Goal: Transaction & Acquisition: Purchase product/service

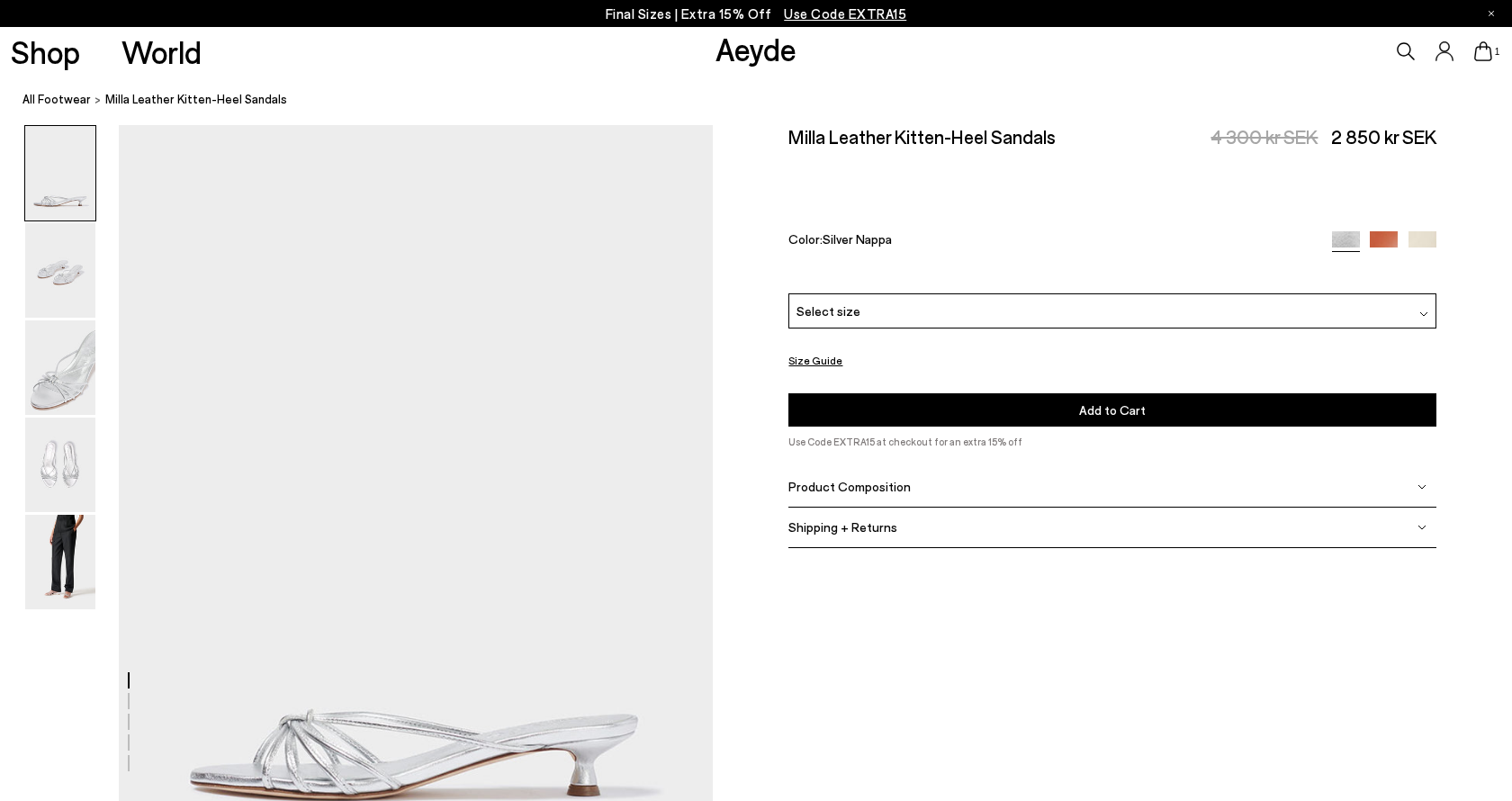
scroll to position [448, 1]
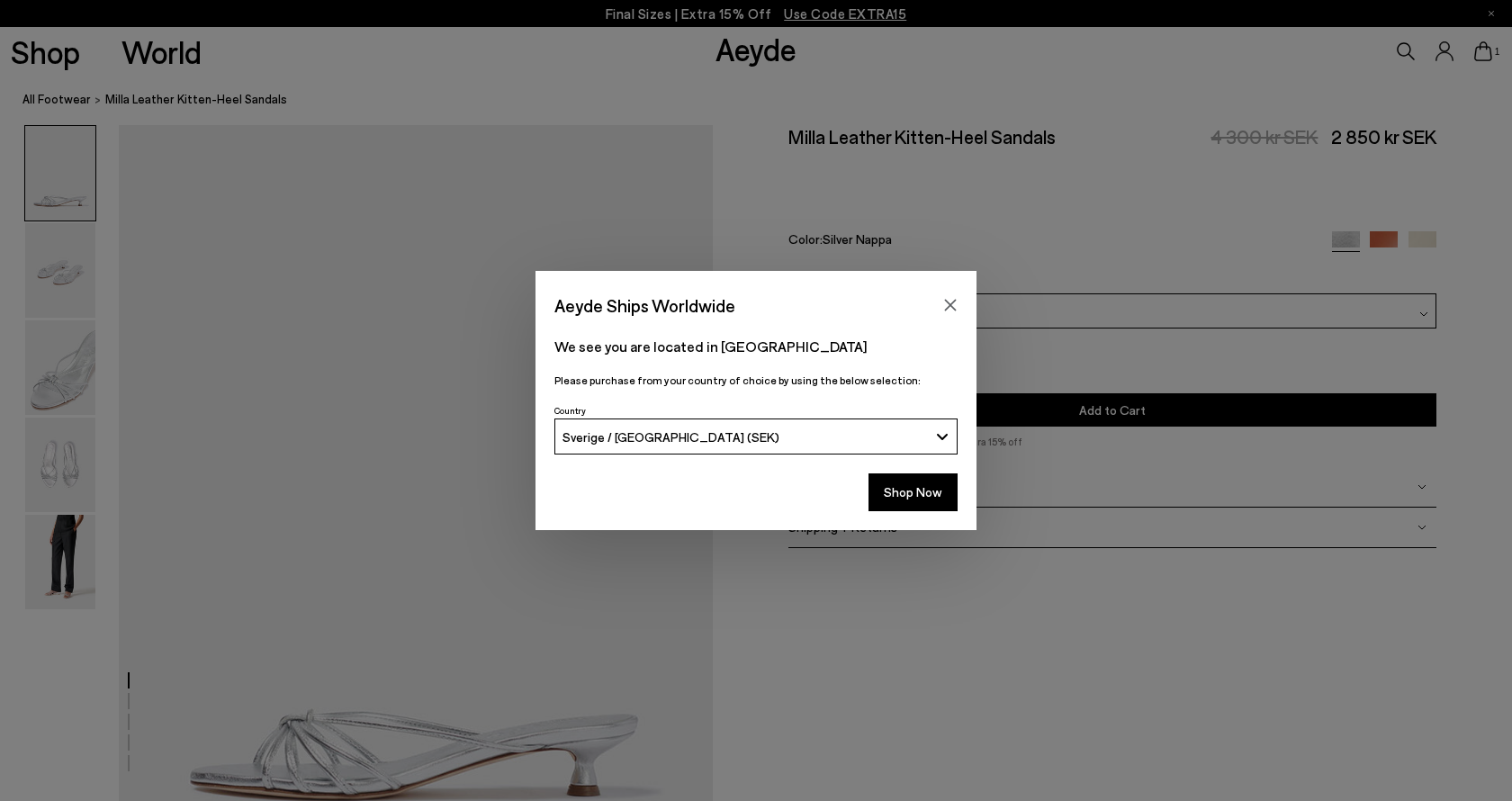
scroll to position [448, 1]
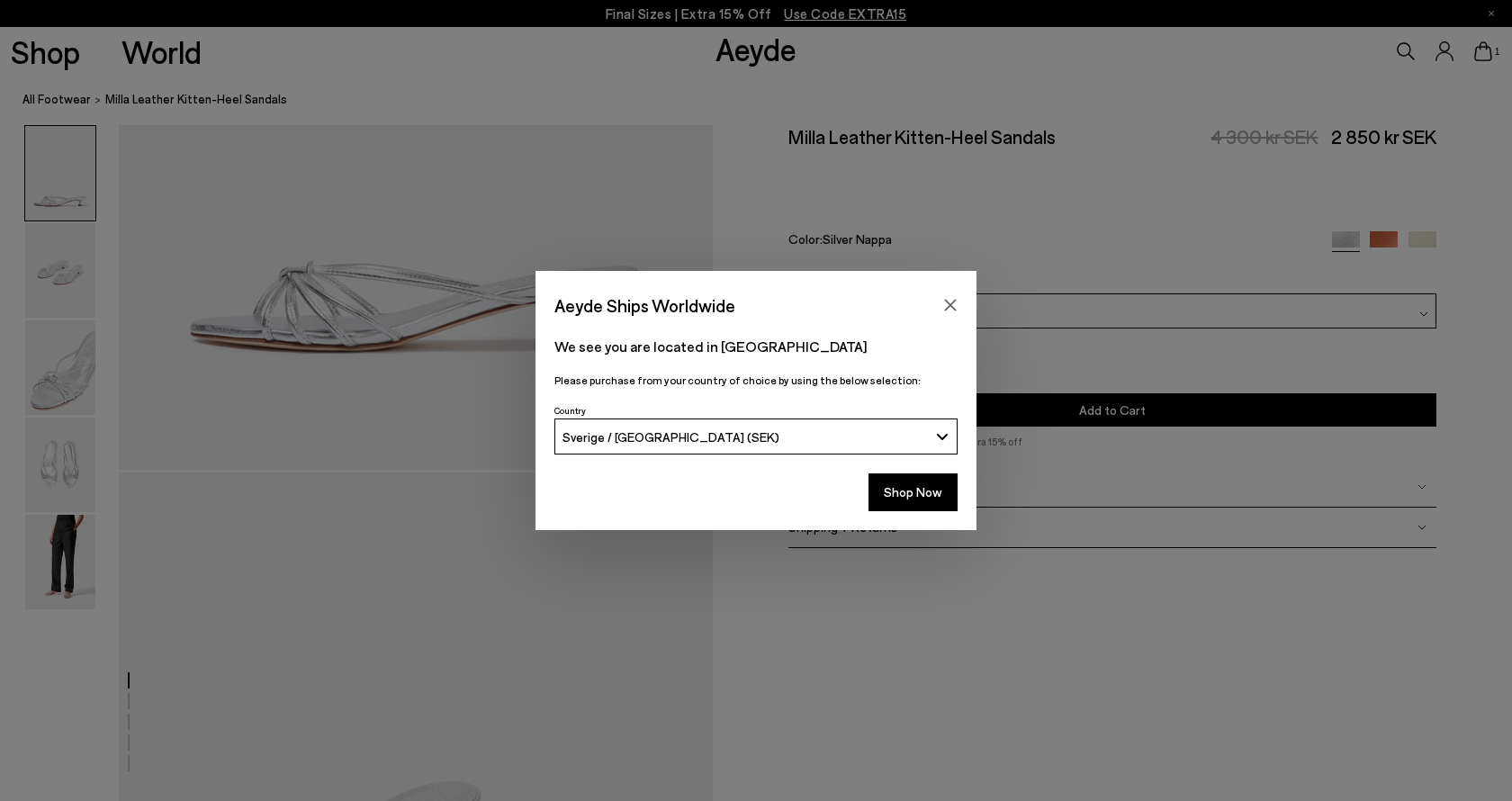
click at [951, 304] on icon "Close" at bounding box center [950, 305] width 11 height 11
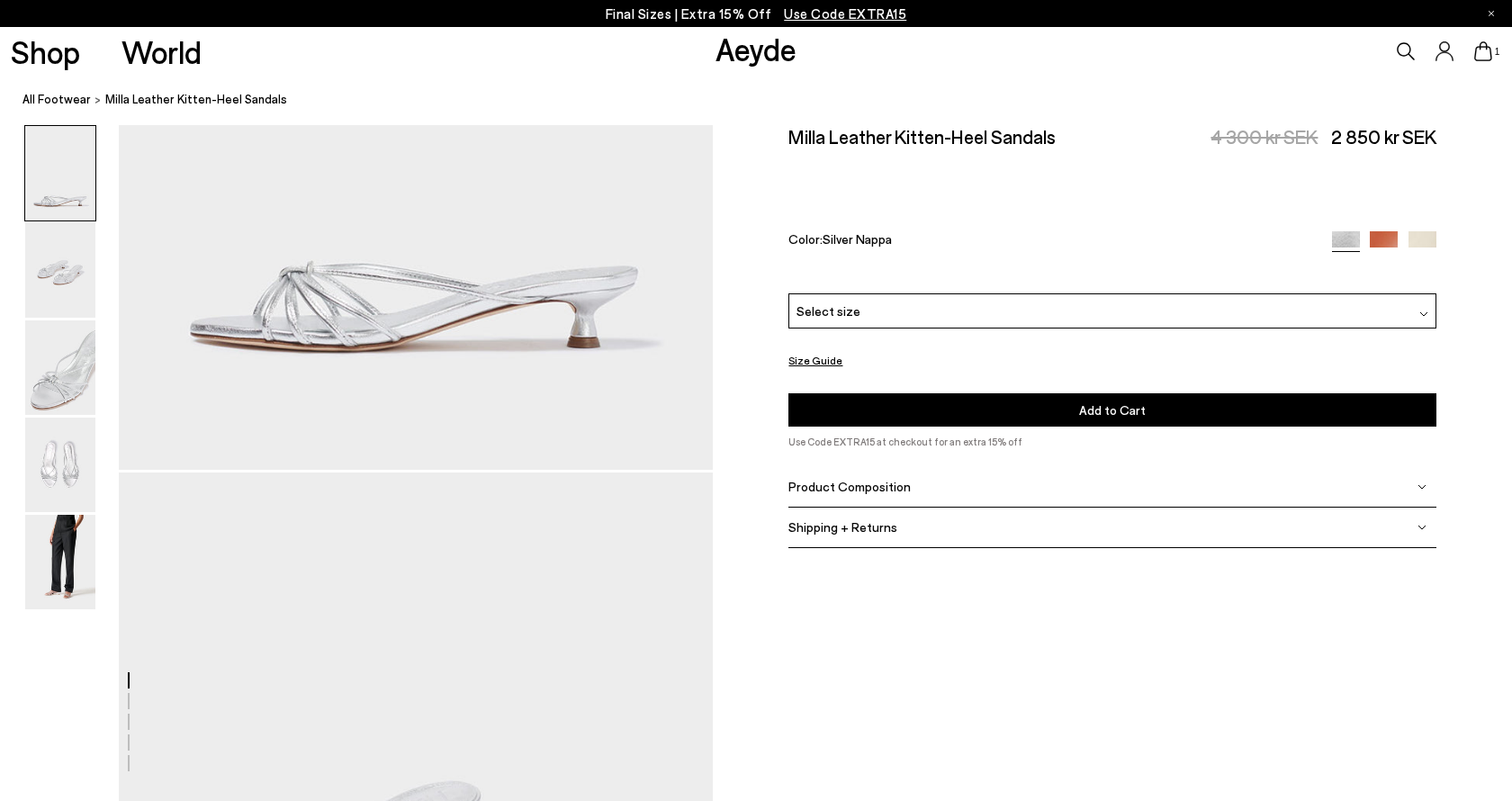
click at [1035, 294] on div "Select size" at bounding box center [1112, 311] width 648 height 35
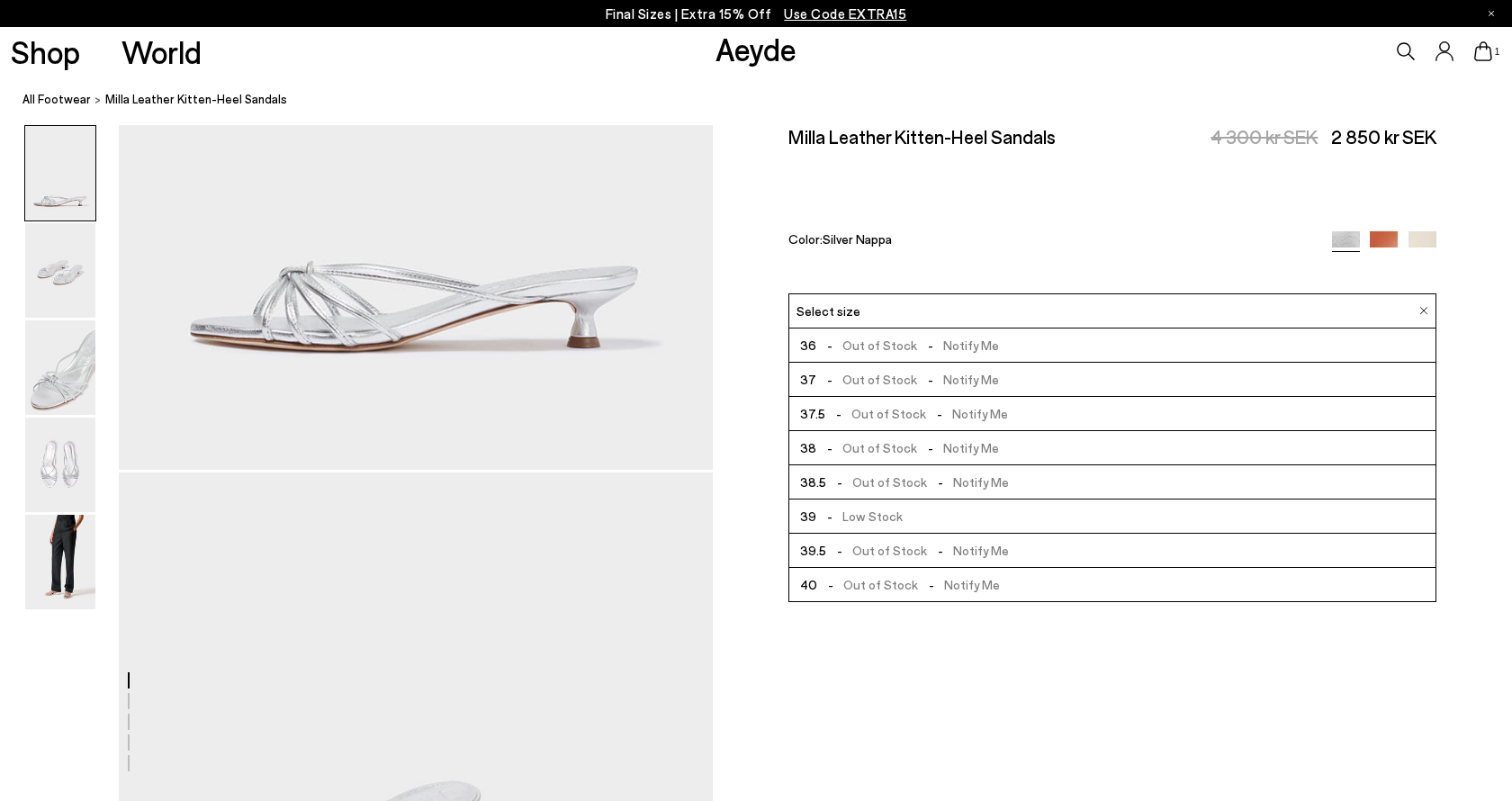
click at [1035, 294] on div "Select size" at bounding box center [1112, 311] width 648 height 35
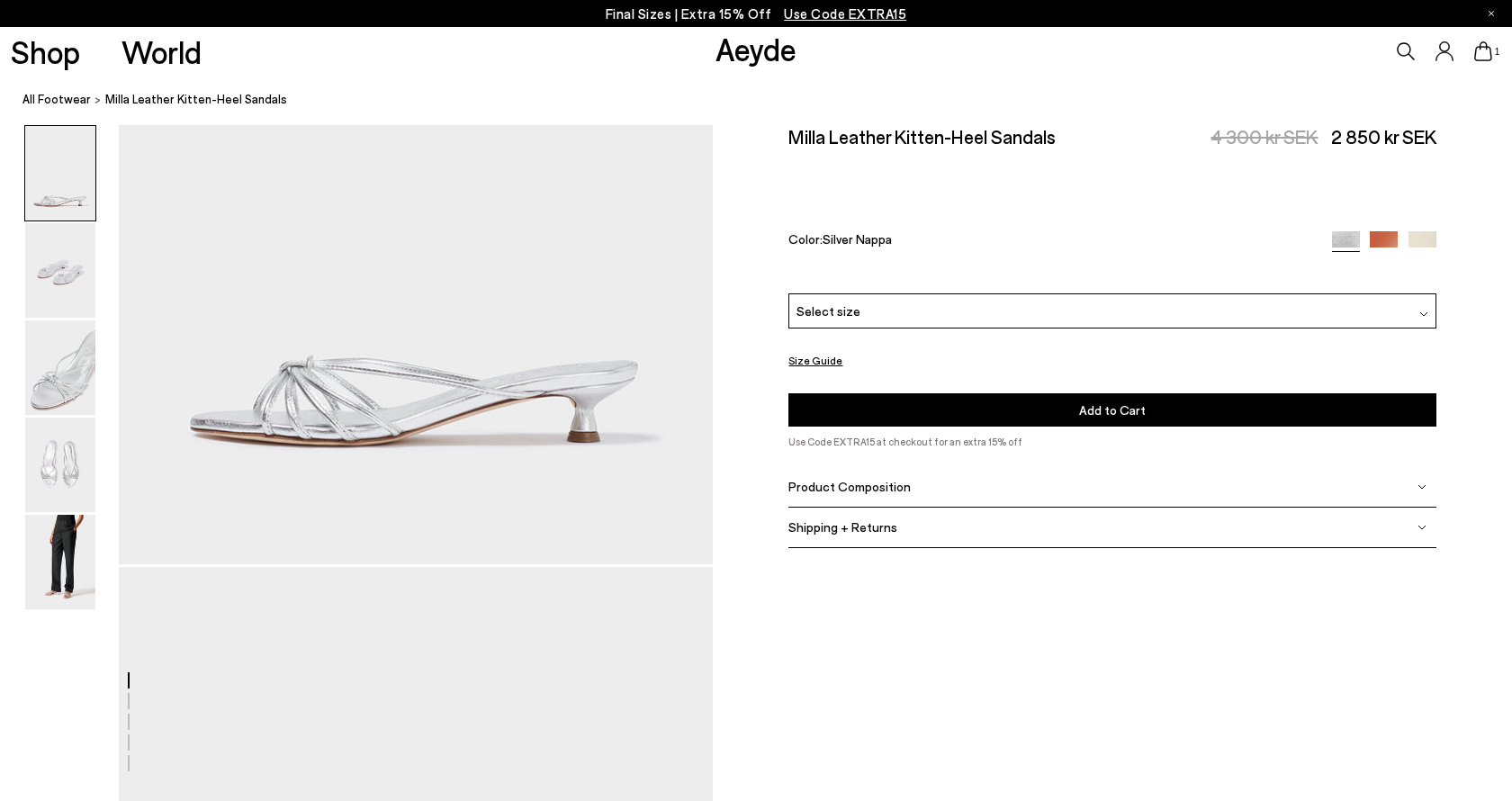
scroll to position [354, 3]
click at [1020, 294] on div "Select size" at bounding box center [1112, 311] width 648 height 35
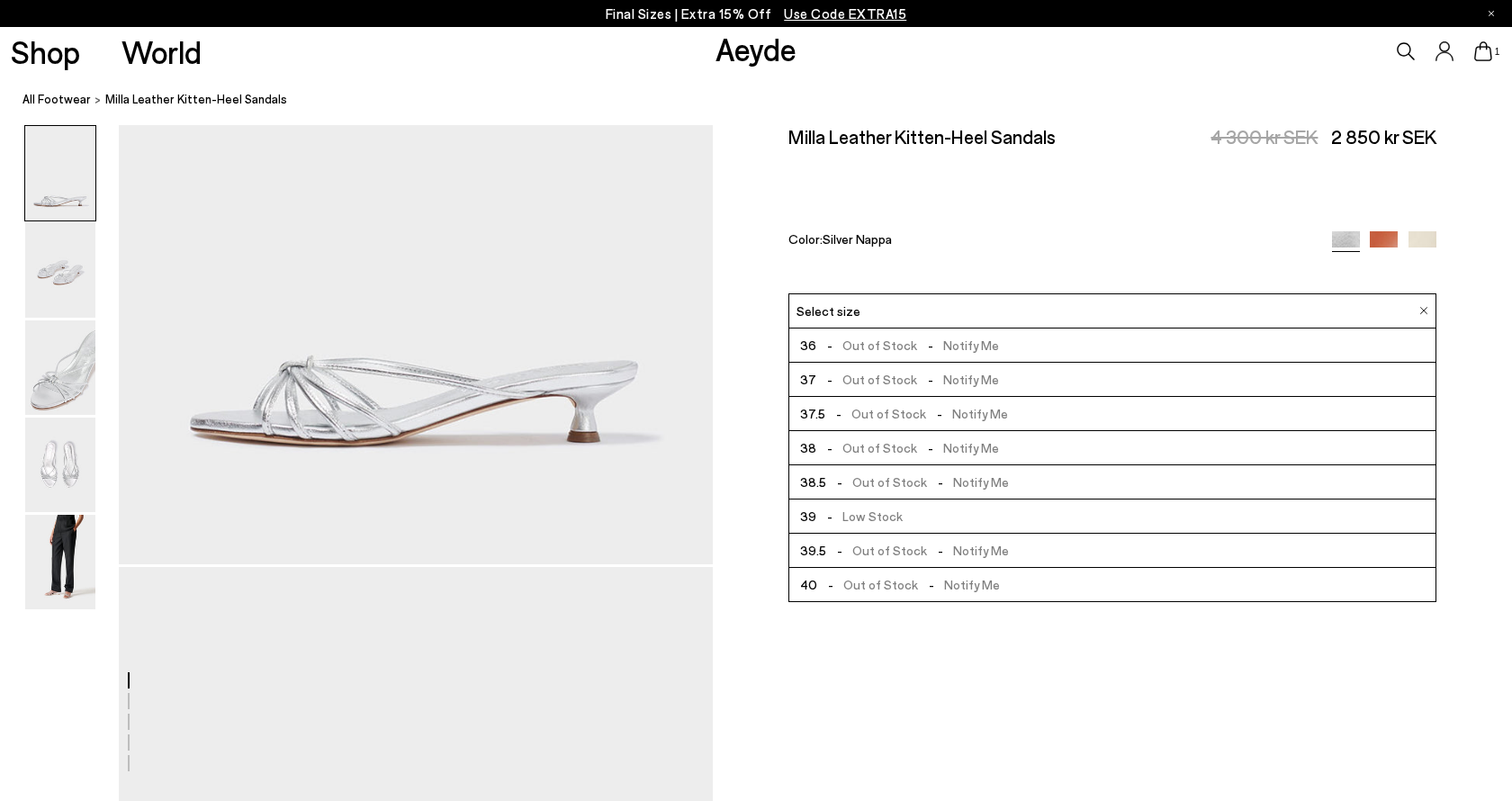
click at [1020, 294] on div "Select size" at bounding box center [1112, 311] width 648 height 35
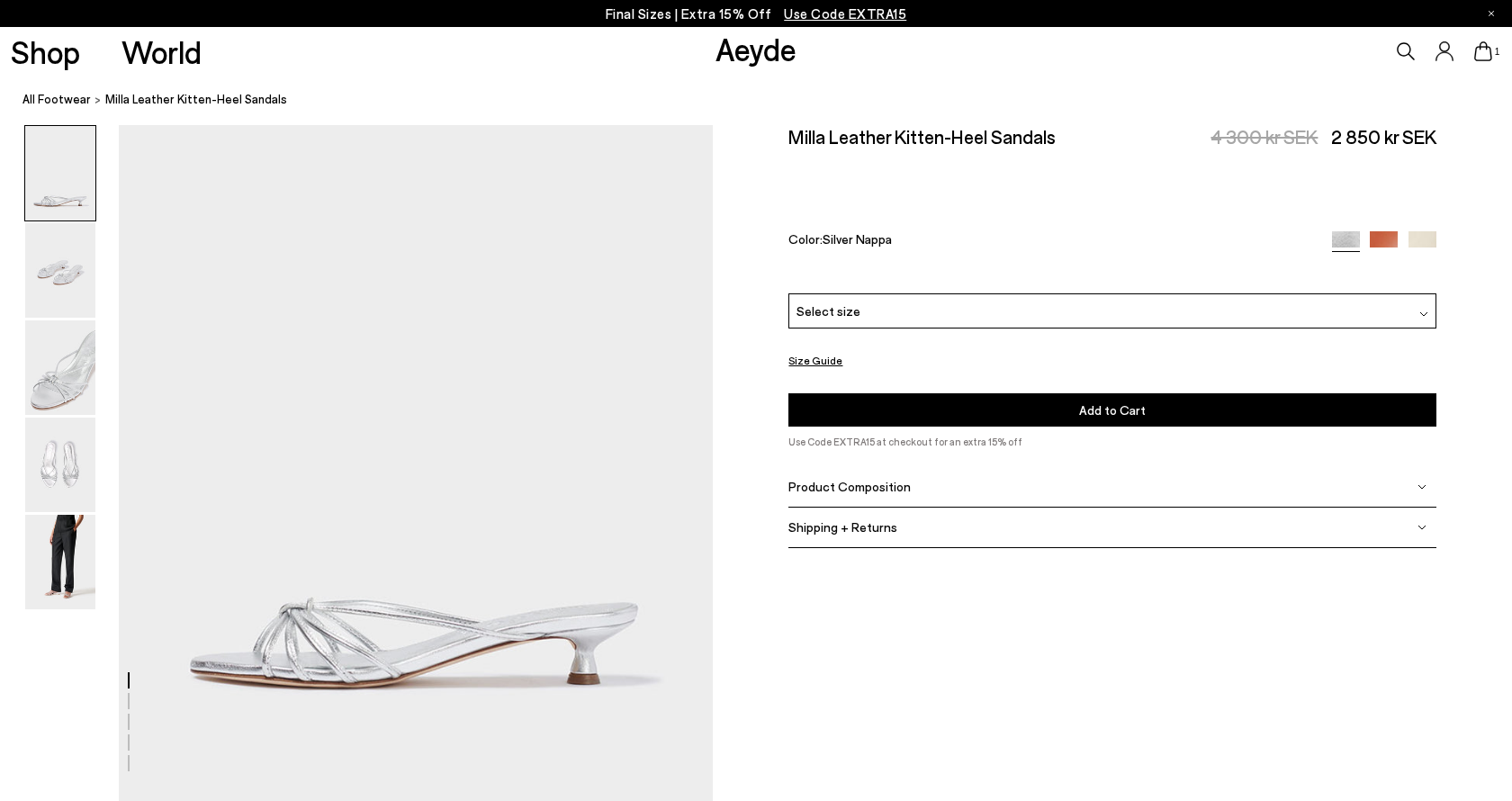
scroll to position [76, 5]
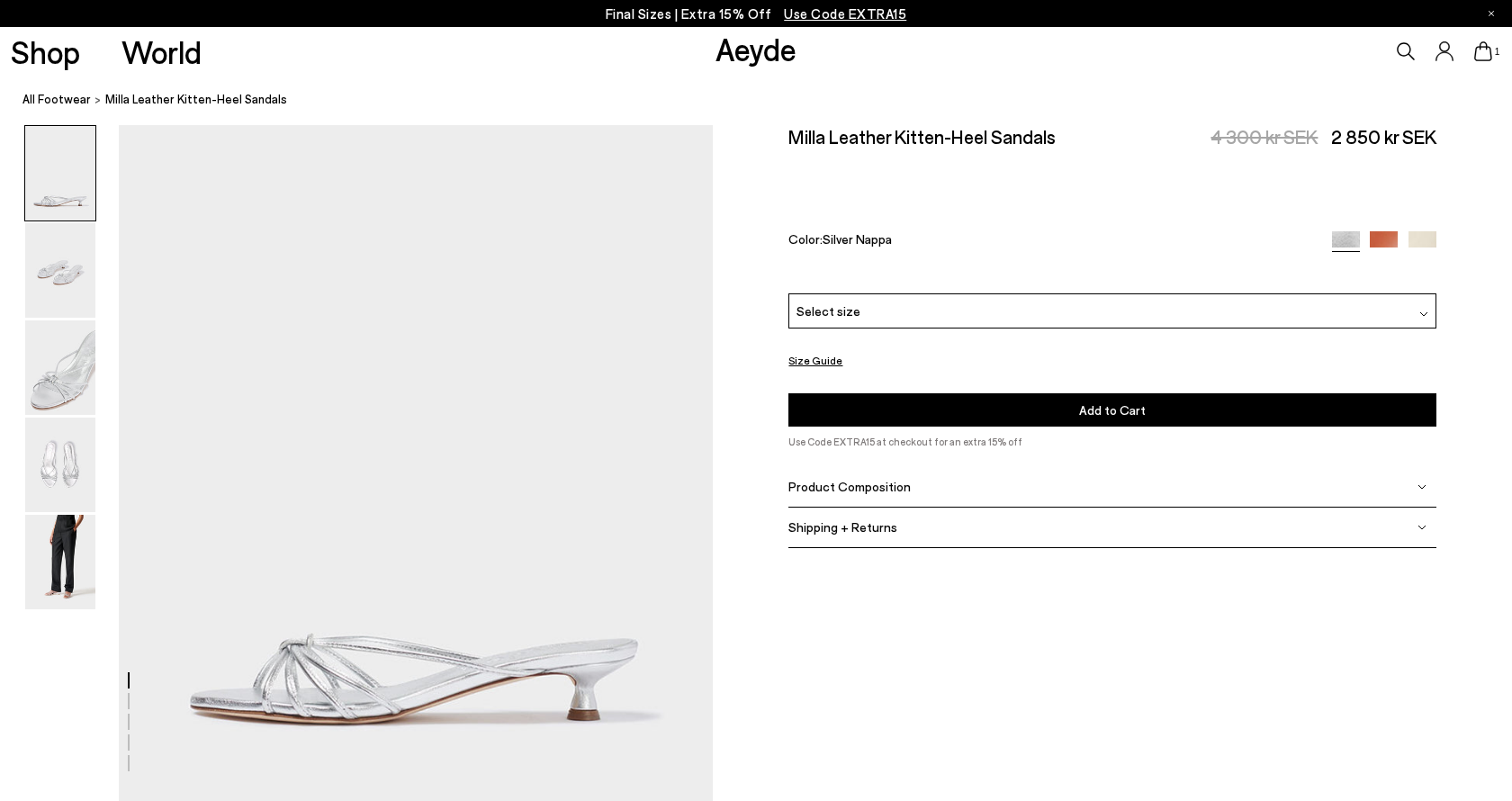
click at [1255, 294] on div "Select size" at bounding box center [1112, 311] width 648 height 35
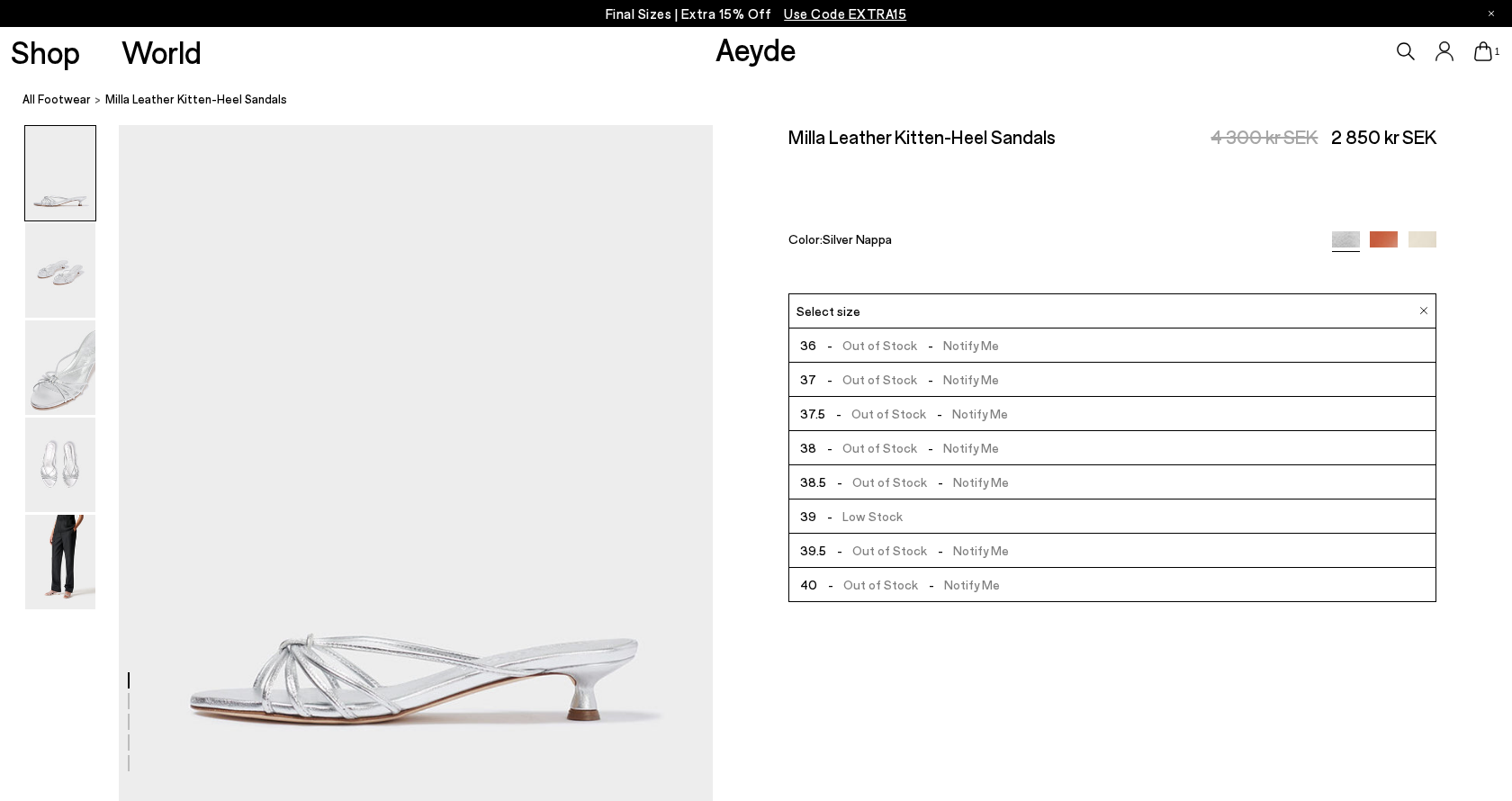
click at [854, 437] on span "- Out of Stock - Notify Me" at bounding box center [908, 448] width 183 height 23
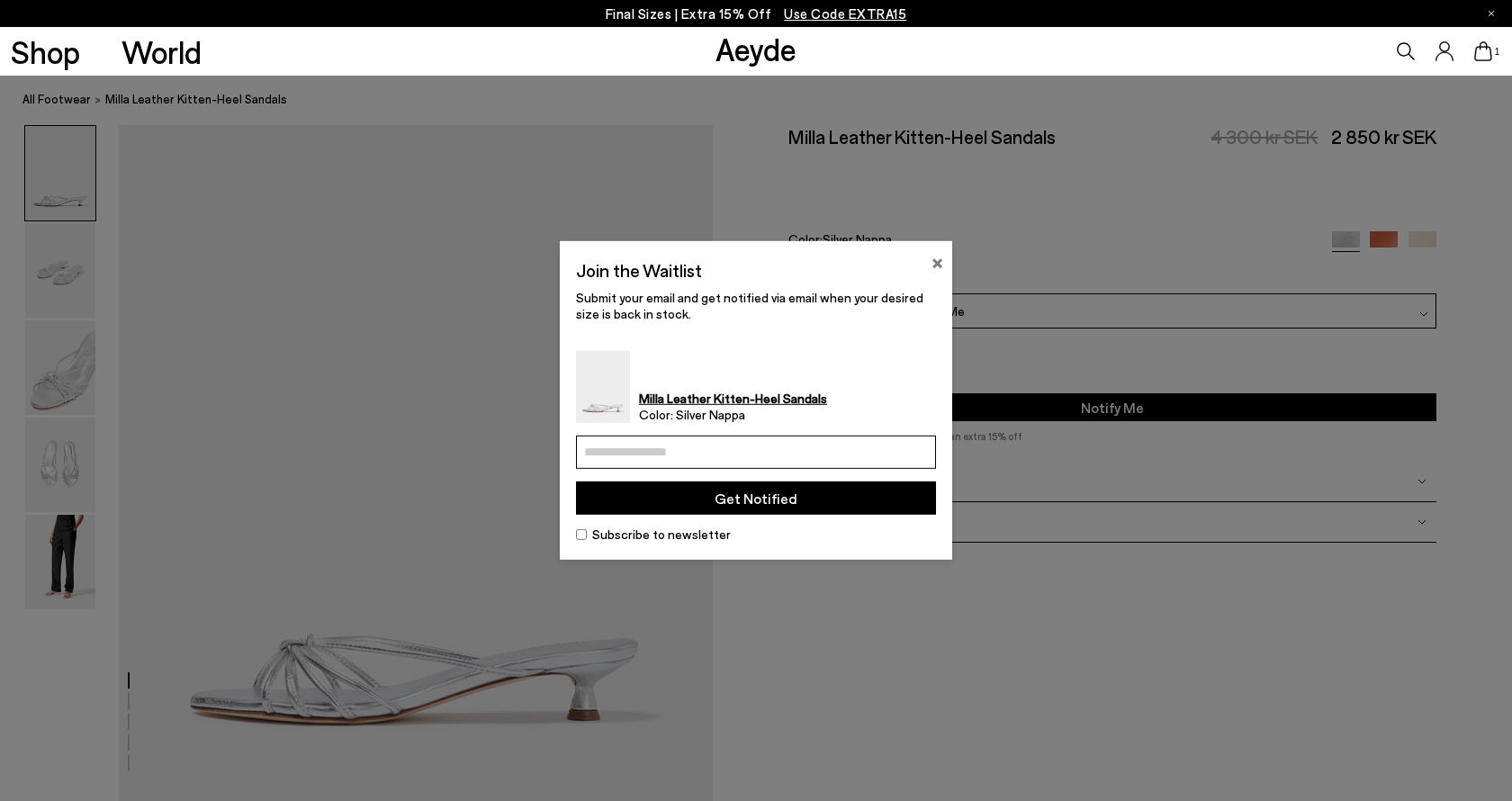
click at [932, 263] on button "×" at bounding box center [937, 261] width 11 height 22
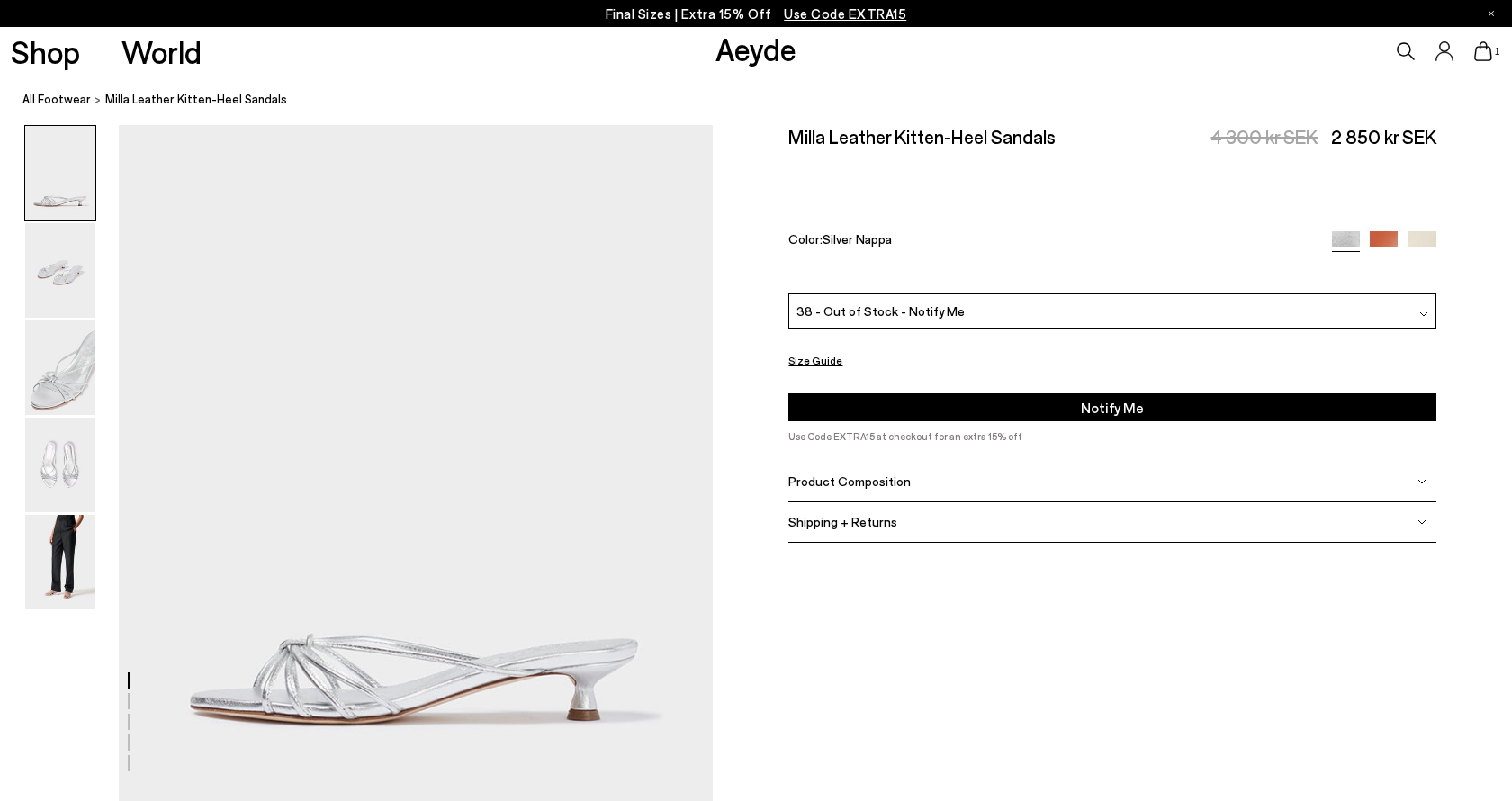
click at [814, 350] on button "Size Guide" at bounding box center [815, 361] width 54 height 23
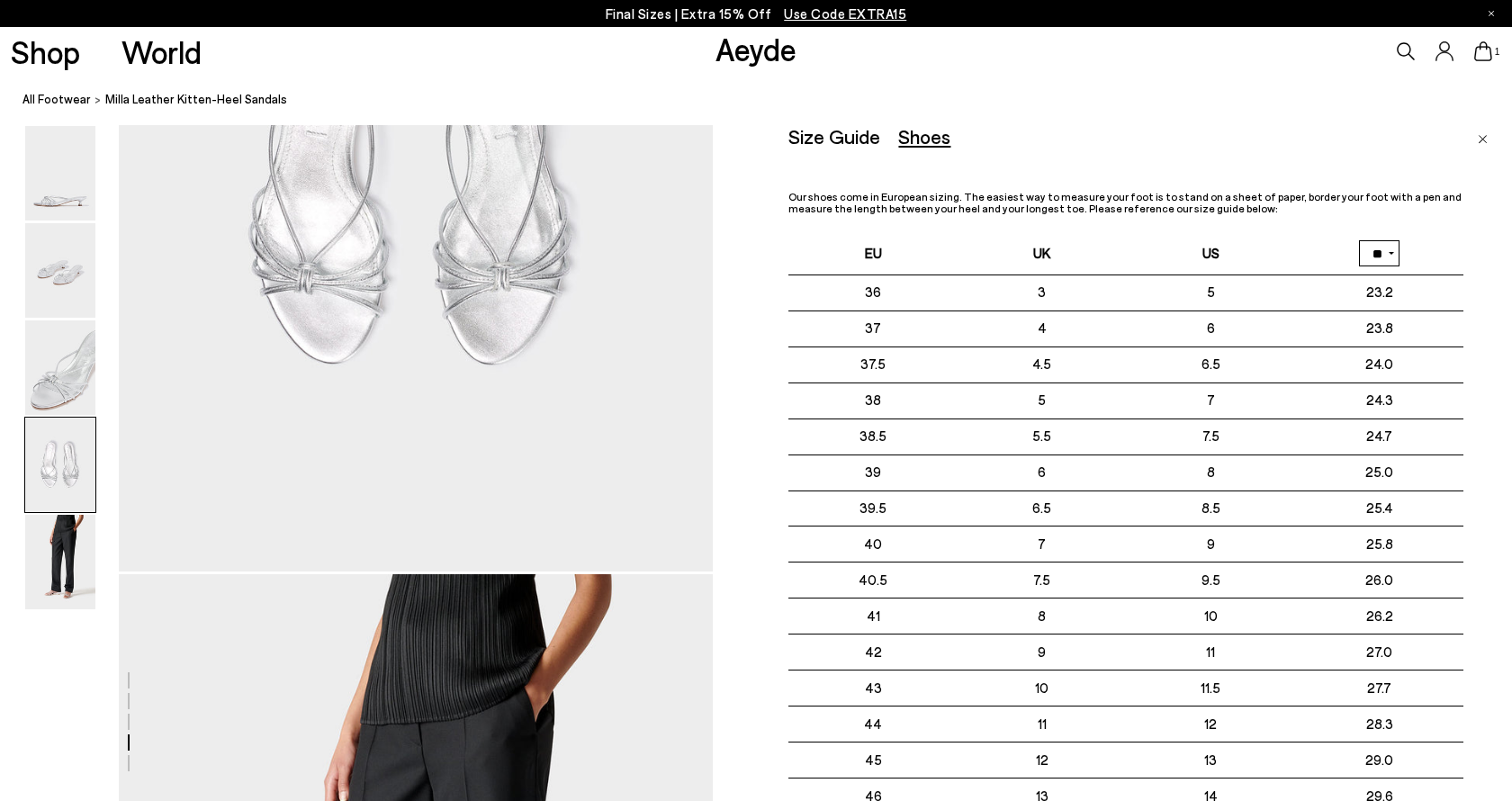
scroll to position [2251, 9]
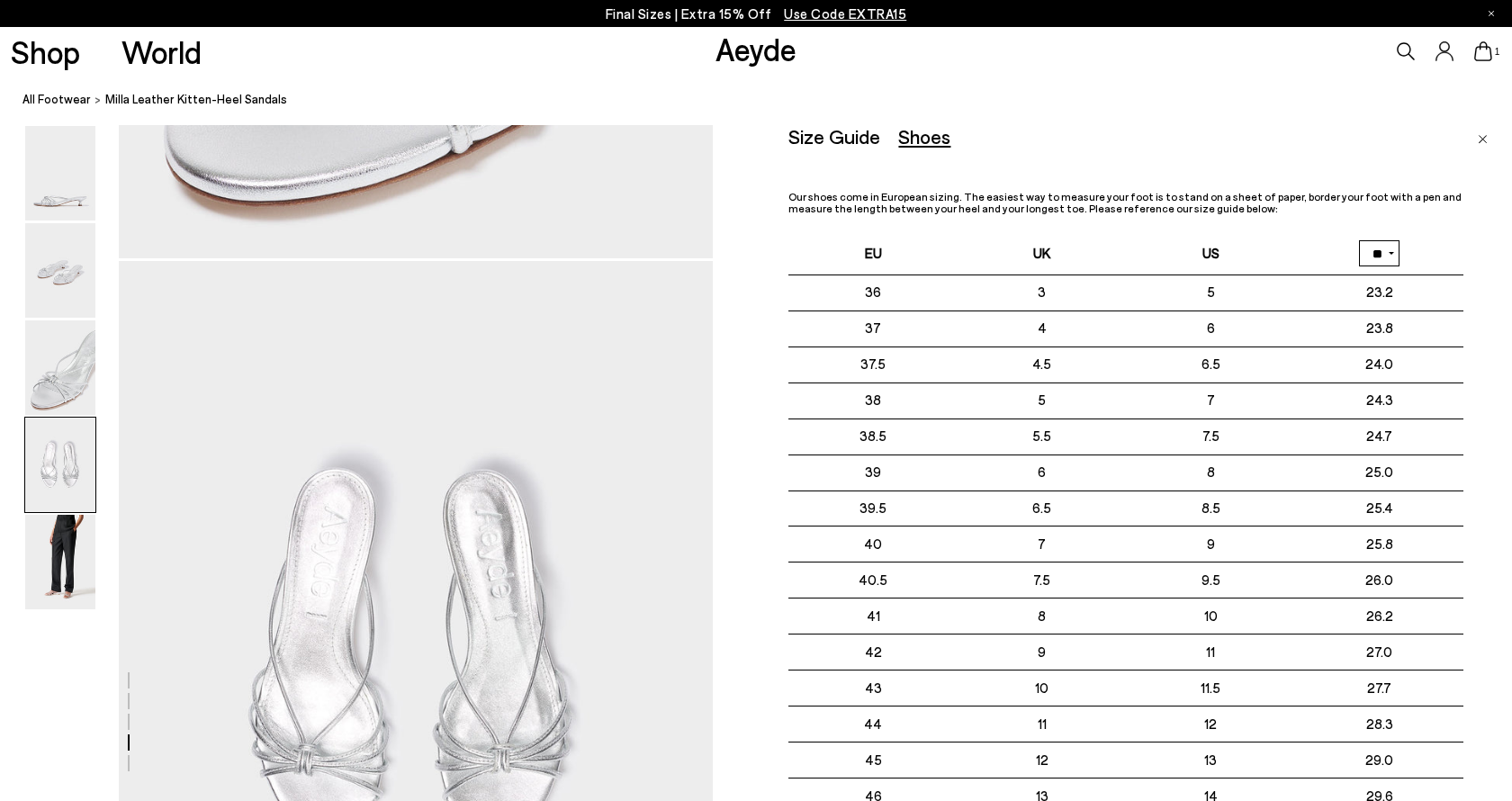
click at [1395, 213] on p "Our shoes come in European sizing. The easiest way to measure your foot is to s…" at bounding box center [1125, 202] width 675 height 24
click at [899, 139] on div "Shoes" at bounding box center [924, 137] width 52 height 23
click at [822, 140] on div "Size Guide" at bounding box center [834, 137] width 92 height 23
click at [930, 135] on div "Shoes" at bounding box center [924, 137] width 52 height 23
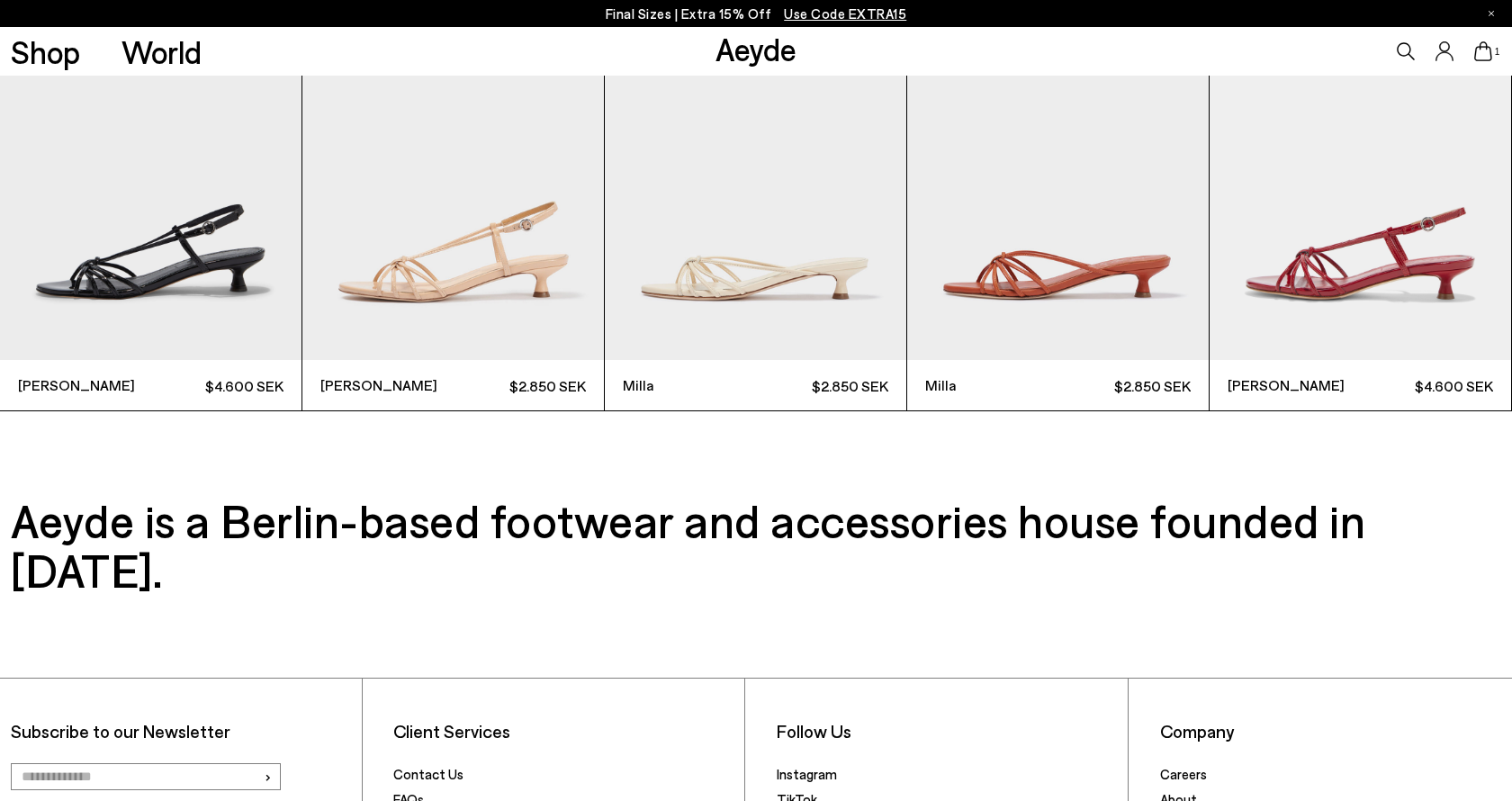
scroll to position [76, 5]
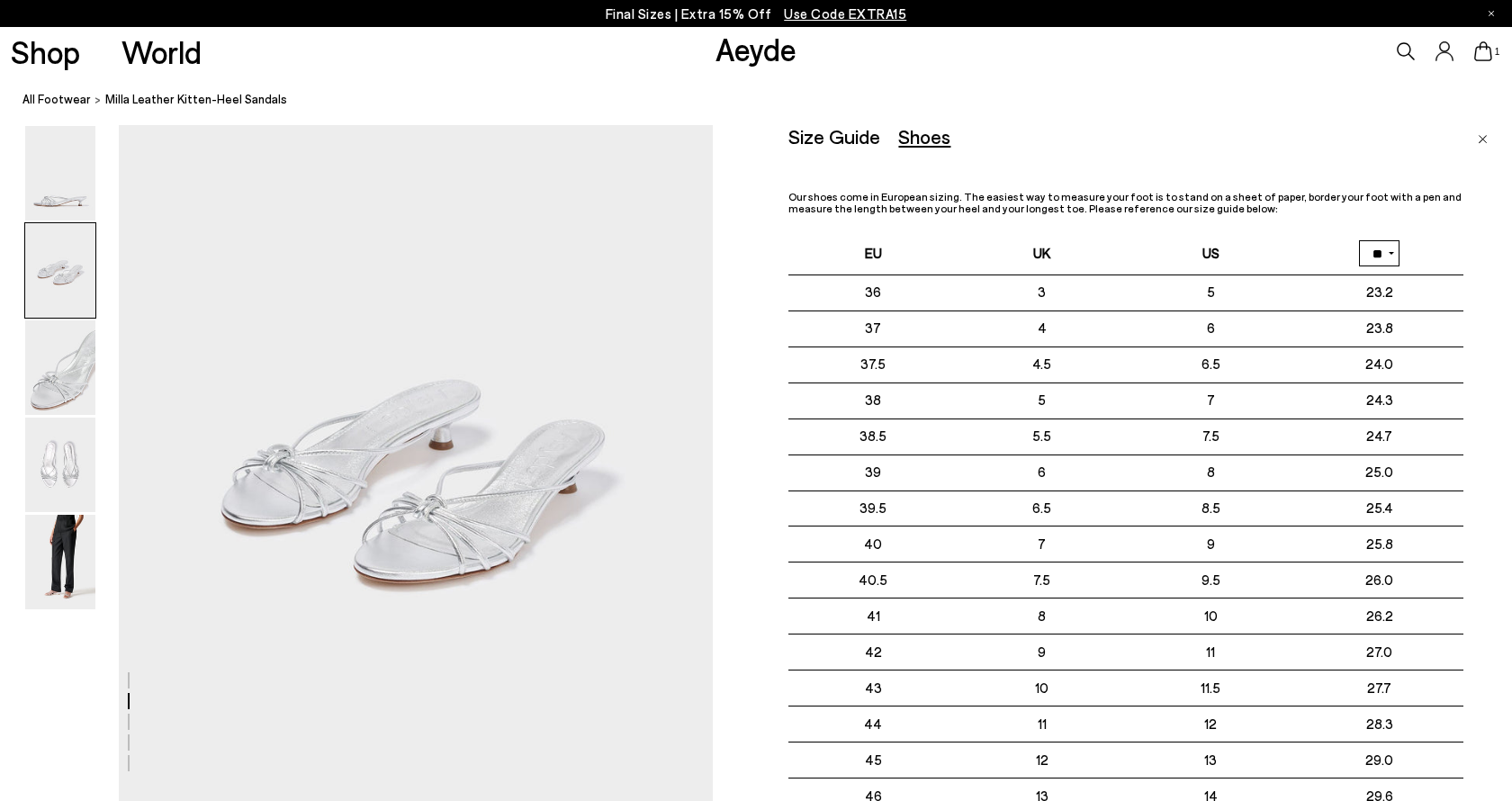
scroll to position [195, 0]
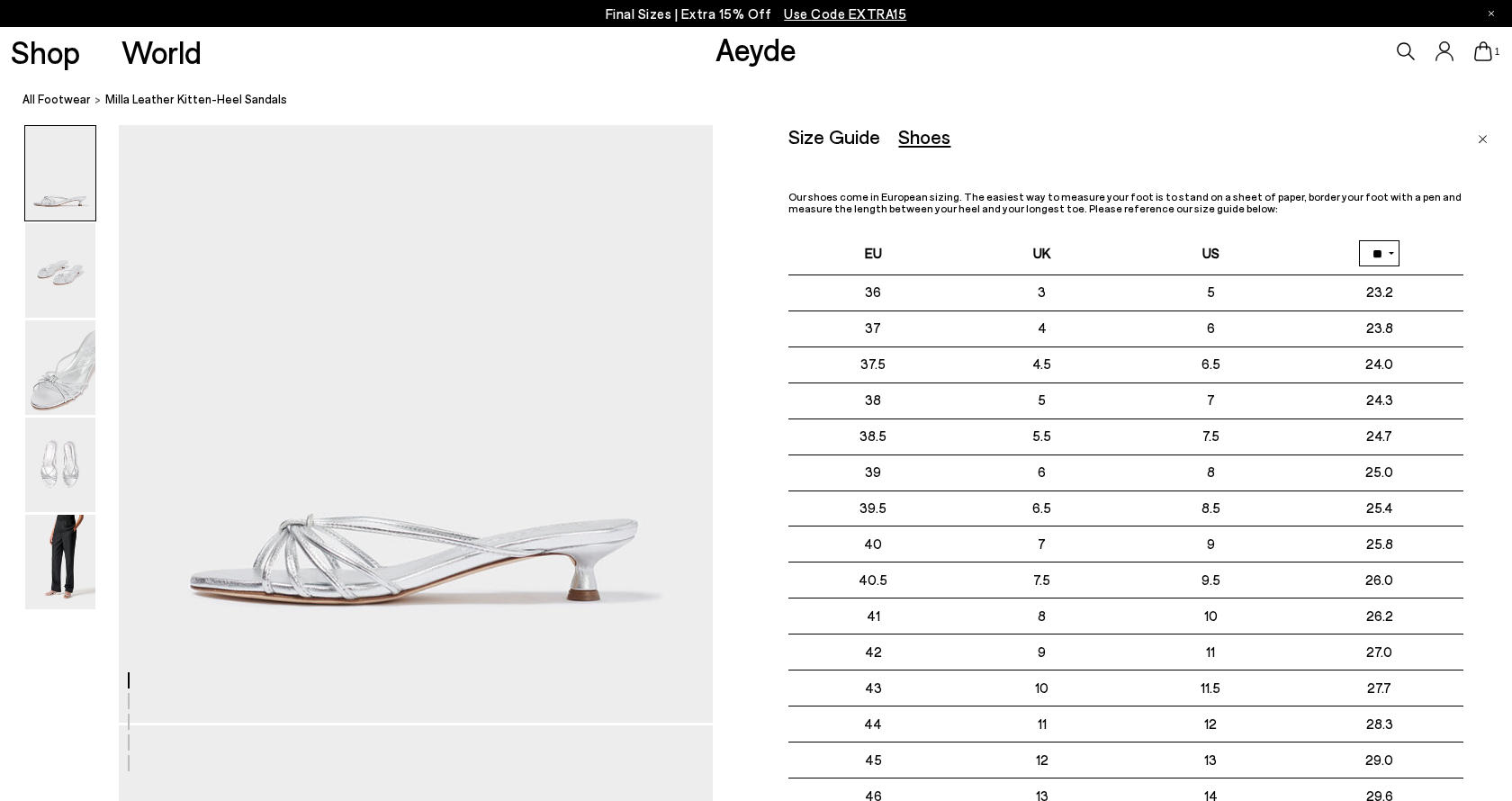
click at [900, 140] on div "Shoes" at bounding box center [924, 137] width 52 height 23
click at [845, 138] on div "Size Guide" at bounding box center [834, 137] width 92 height 23
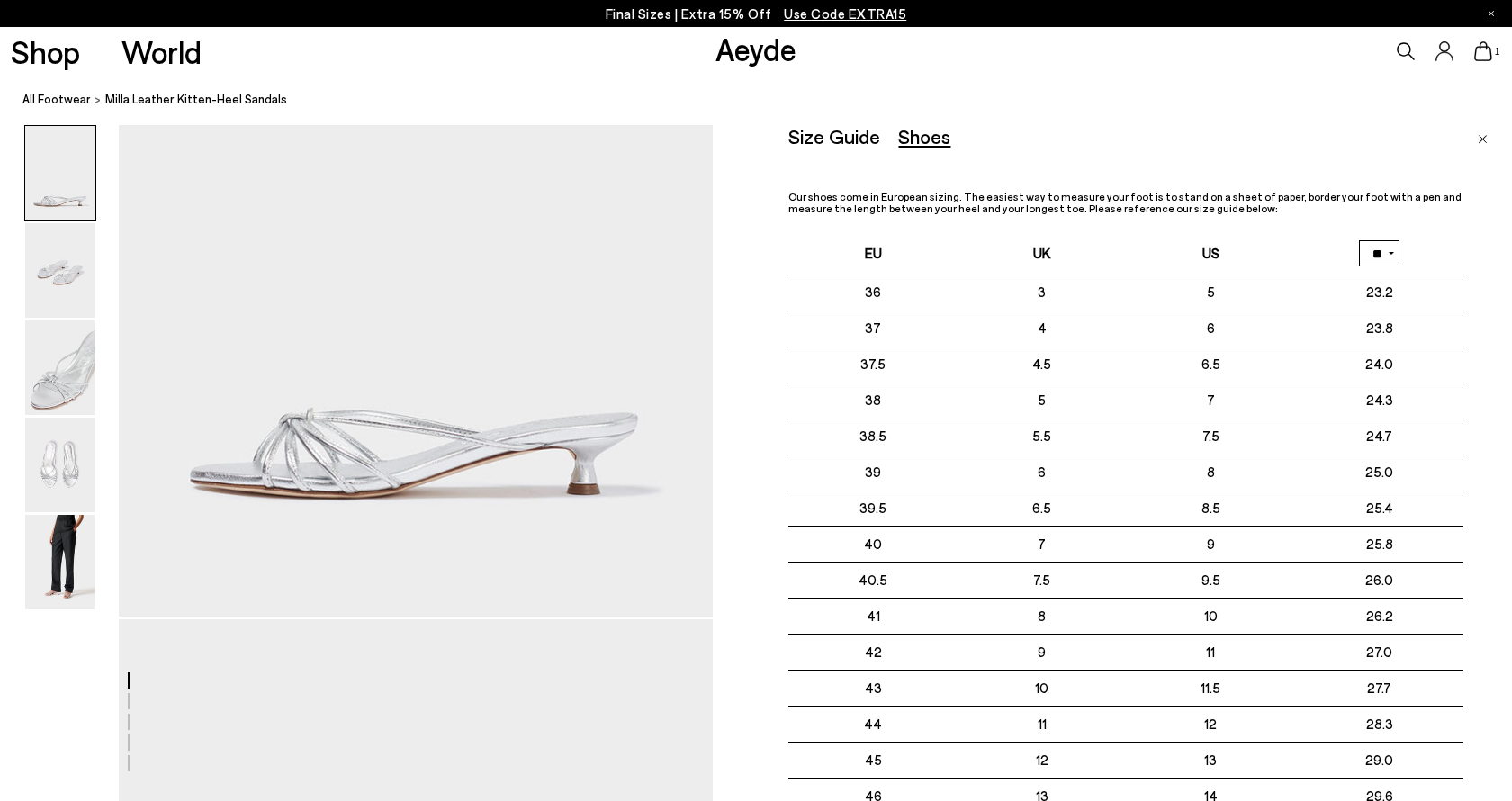
scroll to position [437, 0]
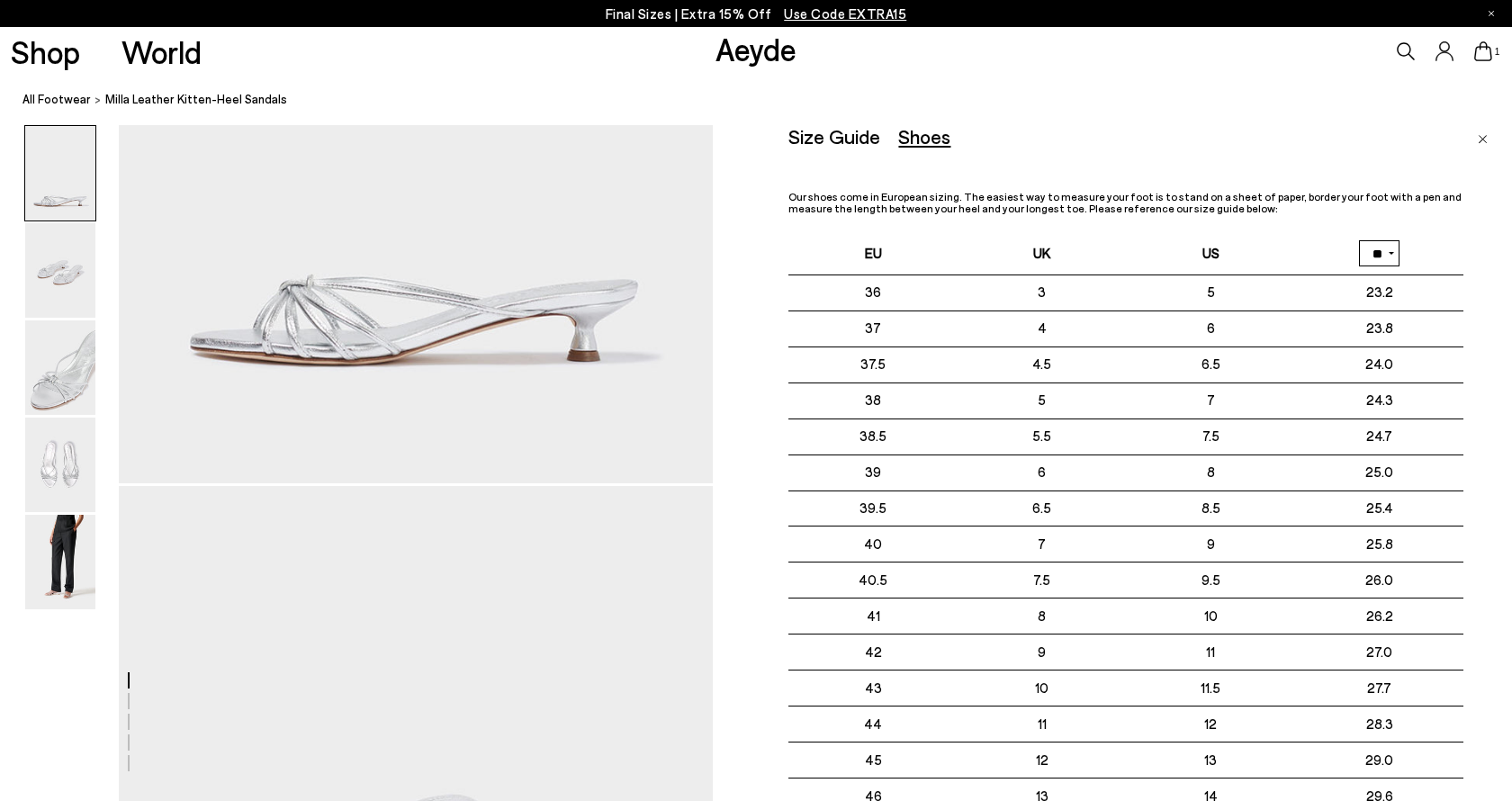
click at [1035, 262] on th "UK" at bounding box center [1042, 253] width 169 height 43
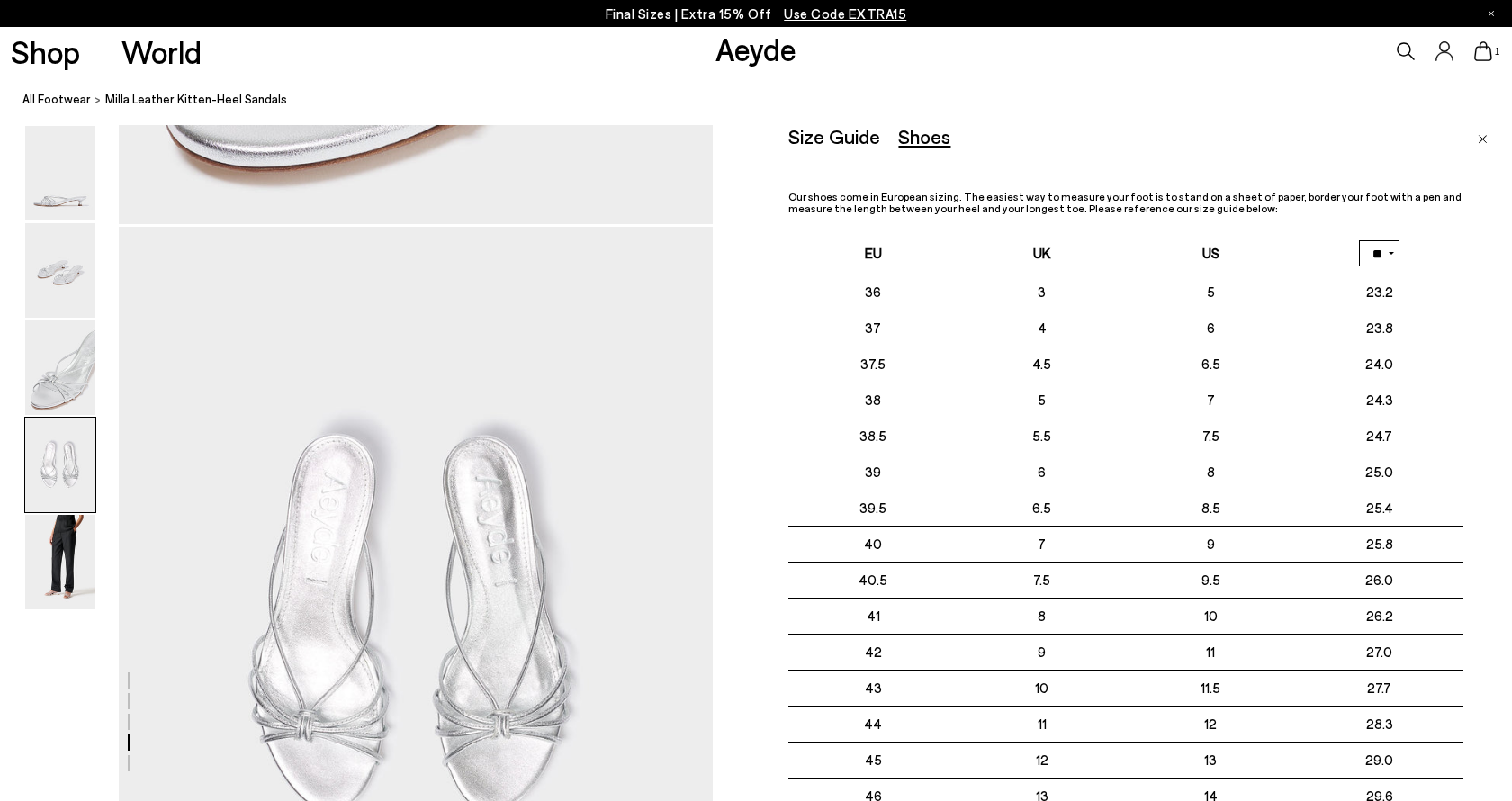
scroll to position [2184, 1]
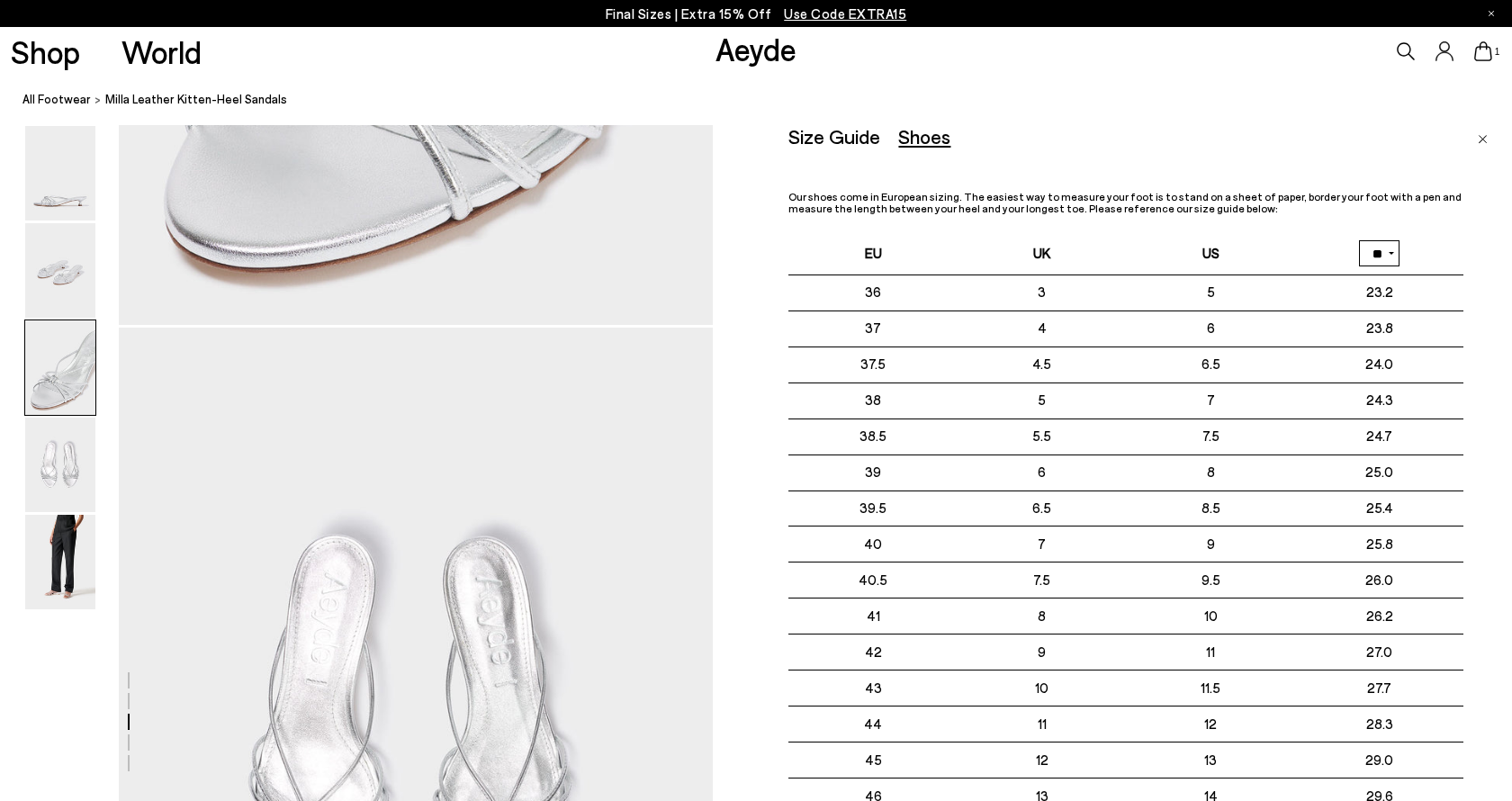
click at [851, 134] on div "Size Guide" at bounding box center [834, 137] width 92 height 23
click at [746, 55] on link "Aeyde" at bounding box center [755, 48] width 81 height 38
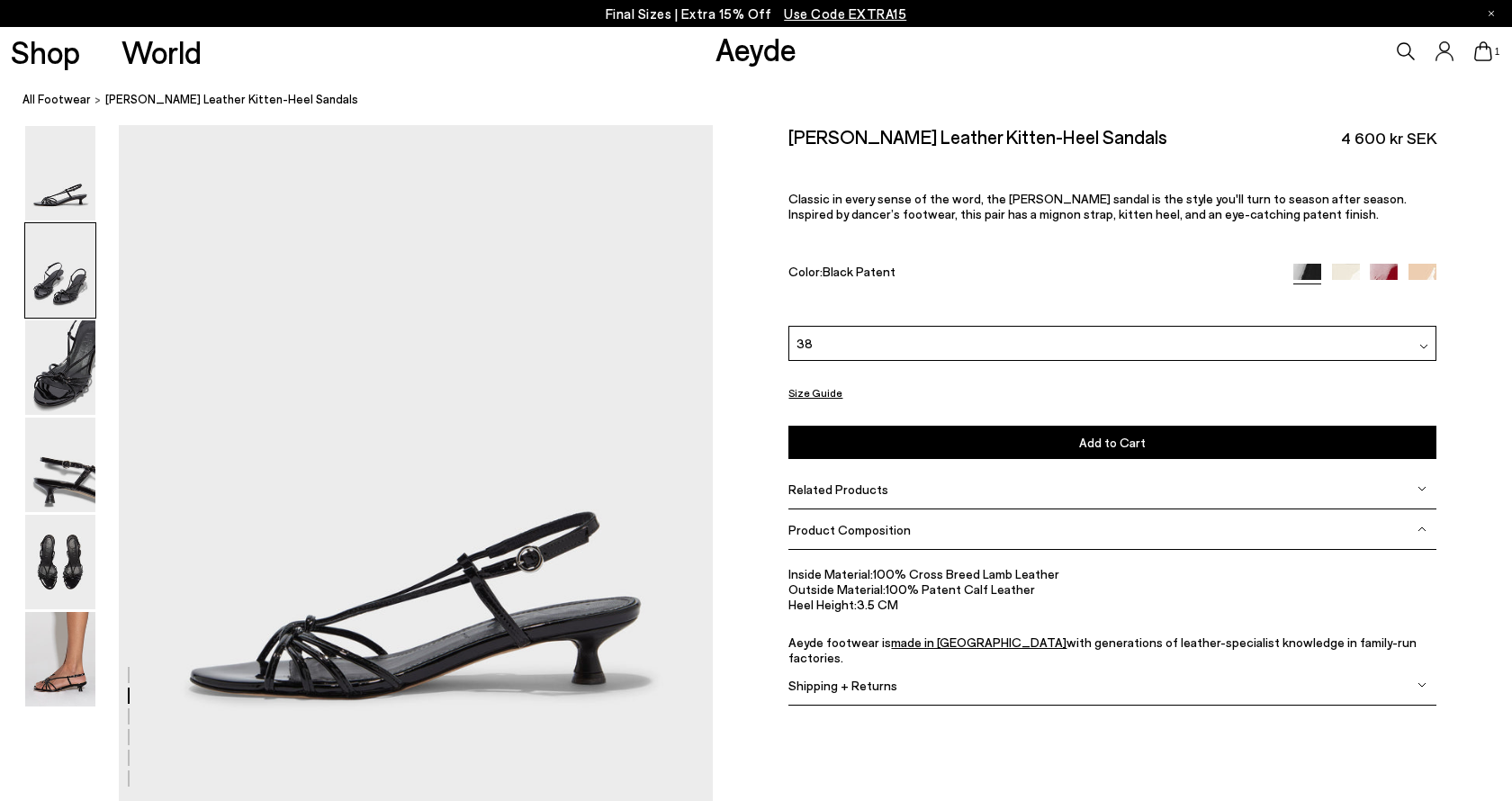
scroll to position [727, 1]
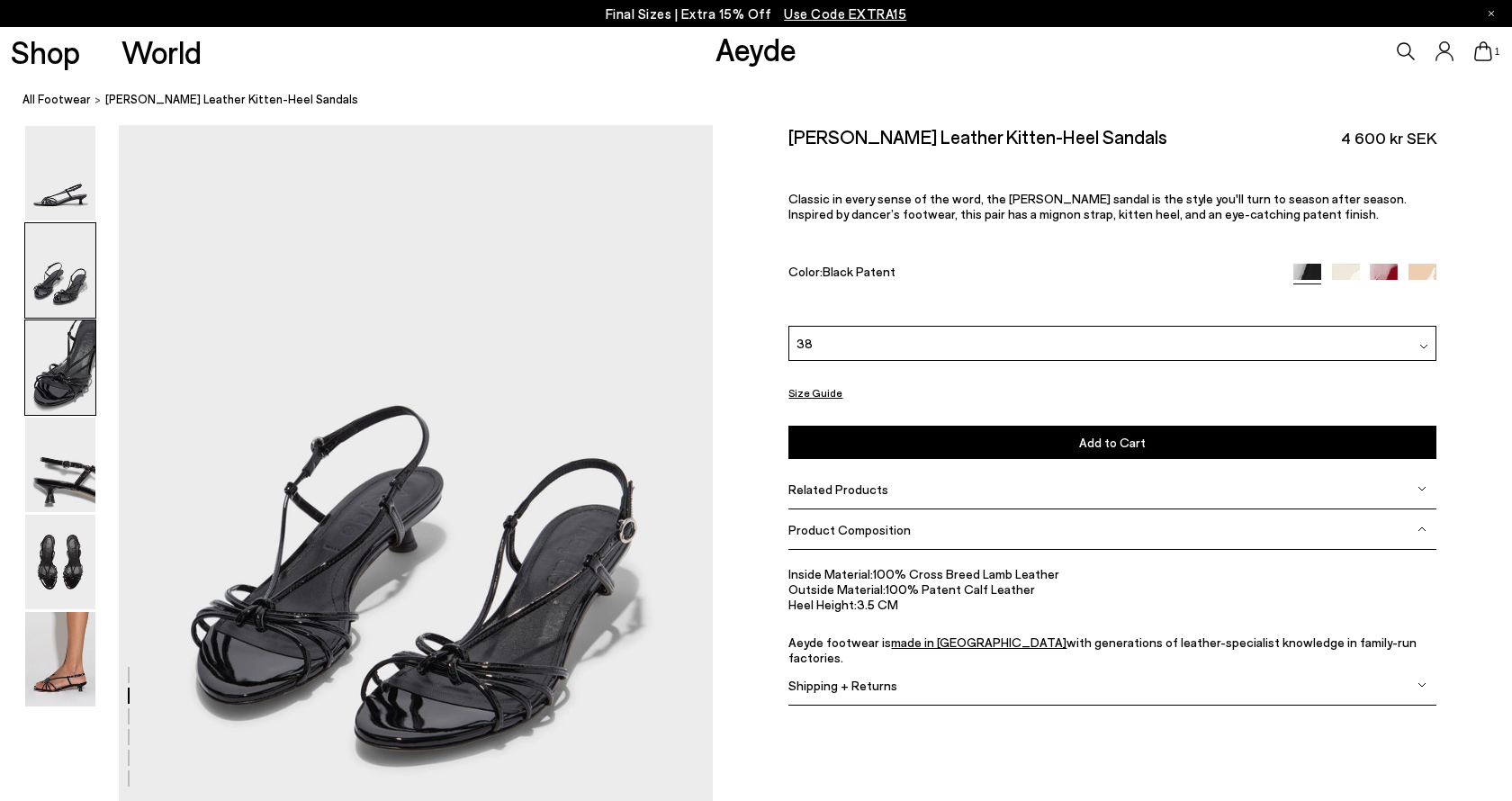
click at [75, 378] on img at bounding box center [61, 368] width 70 height 95
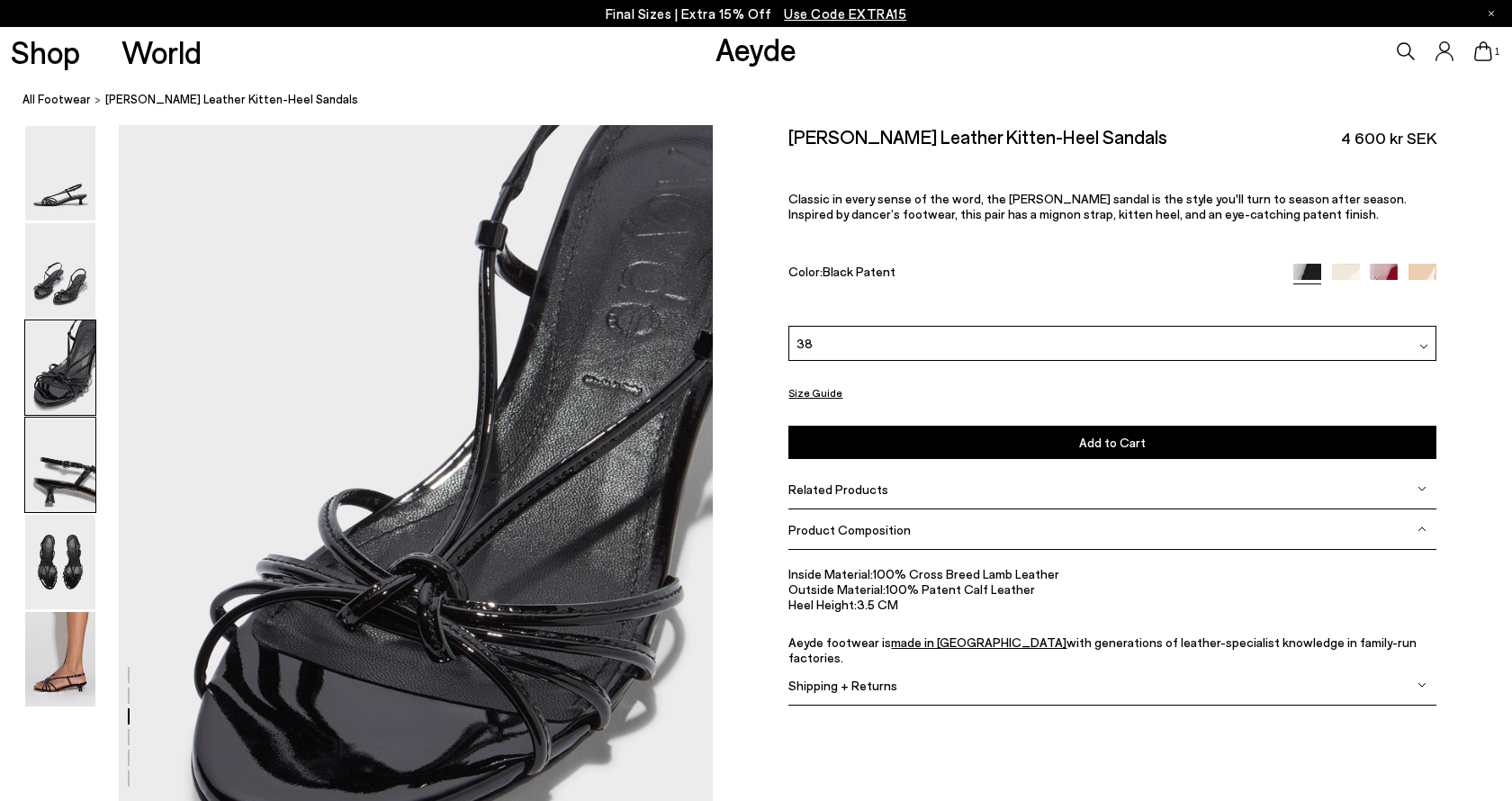
click at [68, 468] on img at bounding box center [61, 465] width 70 height 95
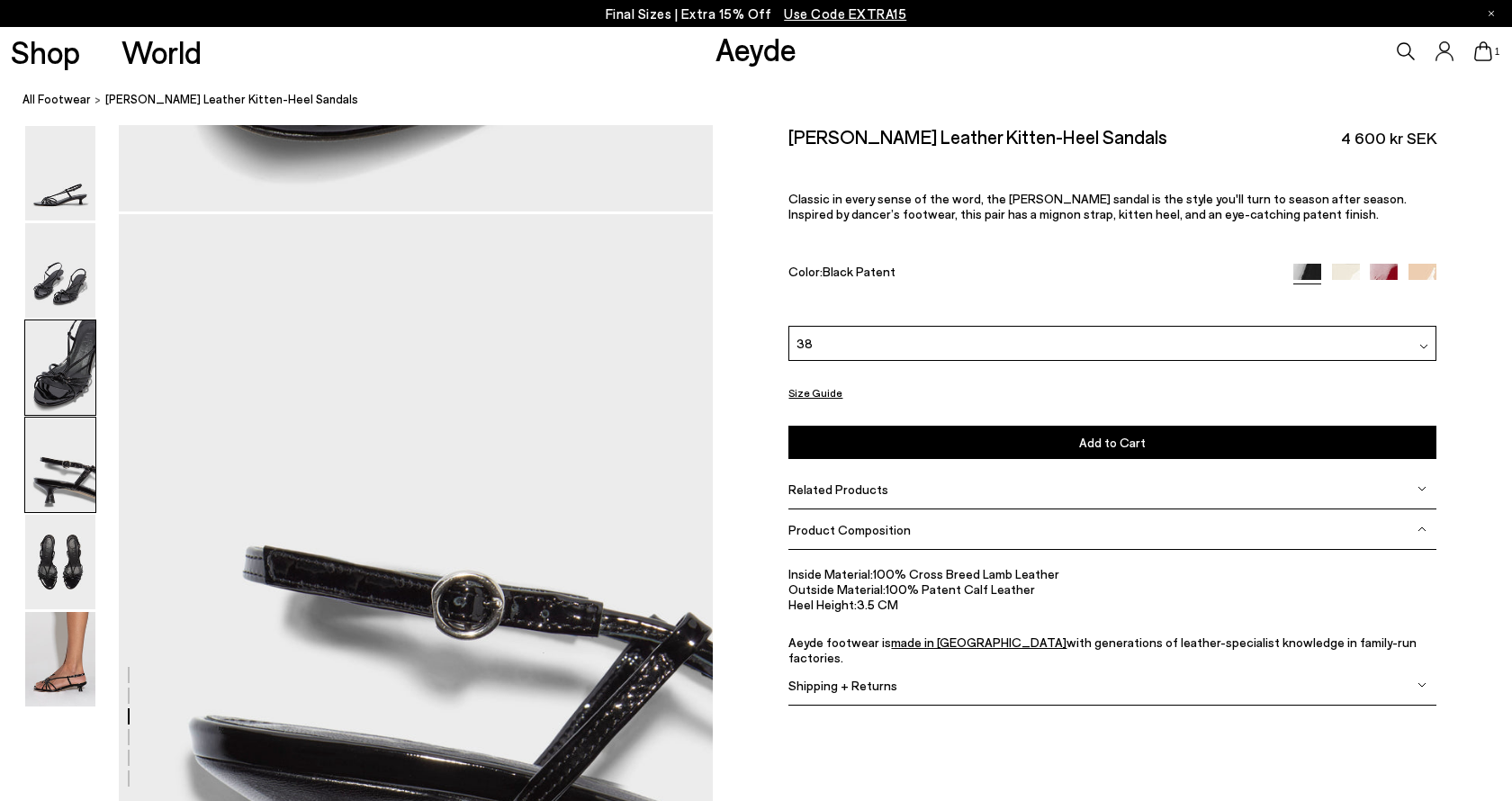
scroll to position [2271, 1]
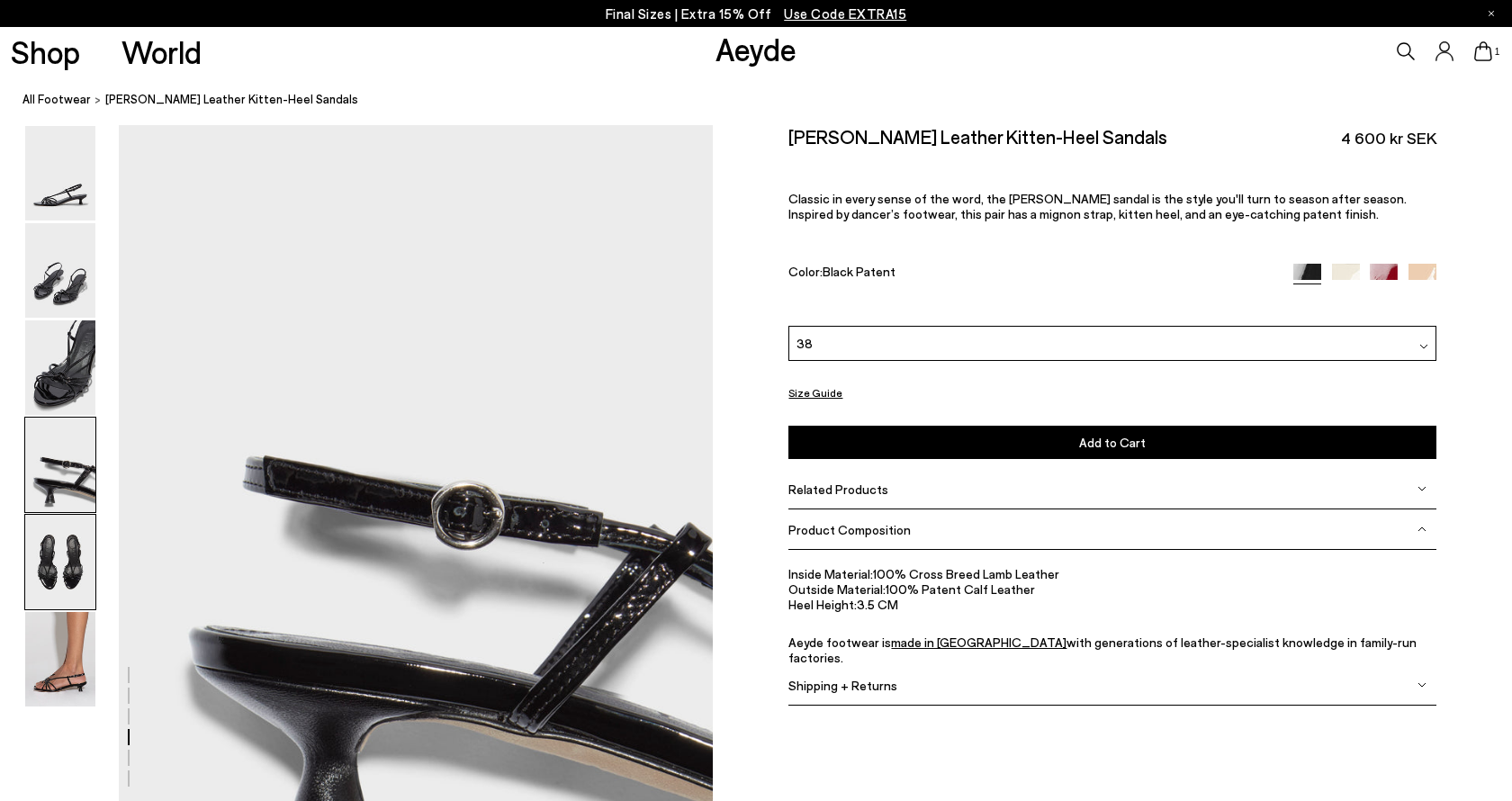
click at [49, 589] on img at bounding box center [61, 562] width 70 height 95
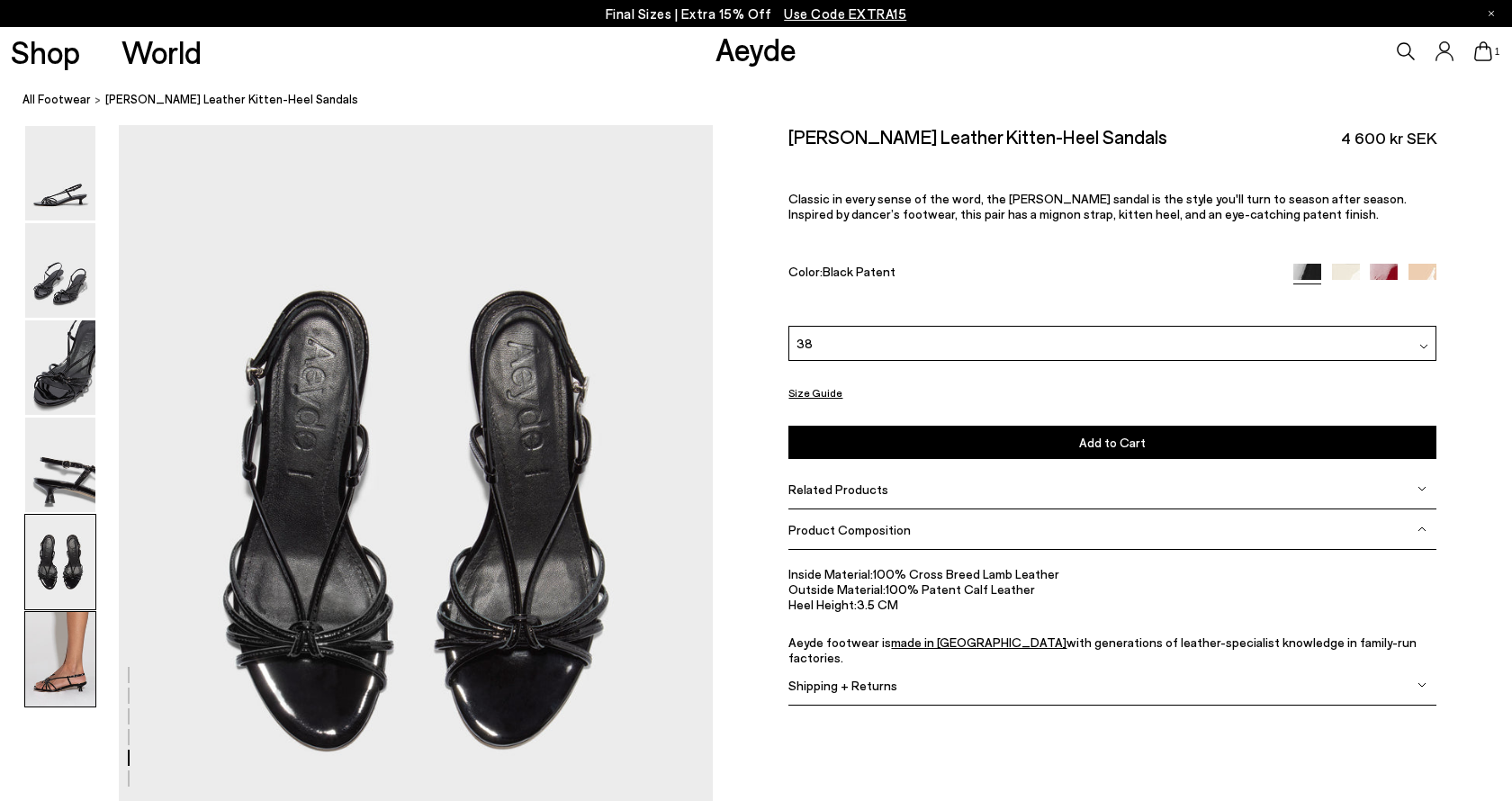
click at [55, 650] on img at bounding box center [61, 660] width 70 height 95
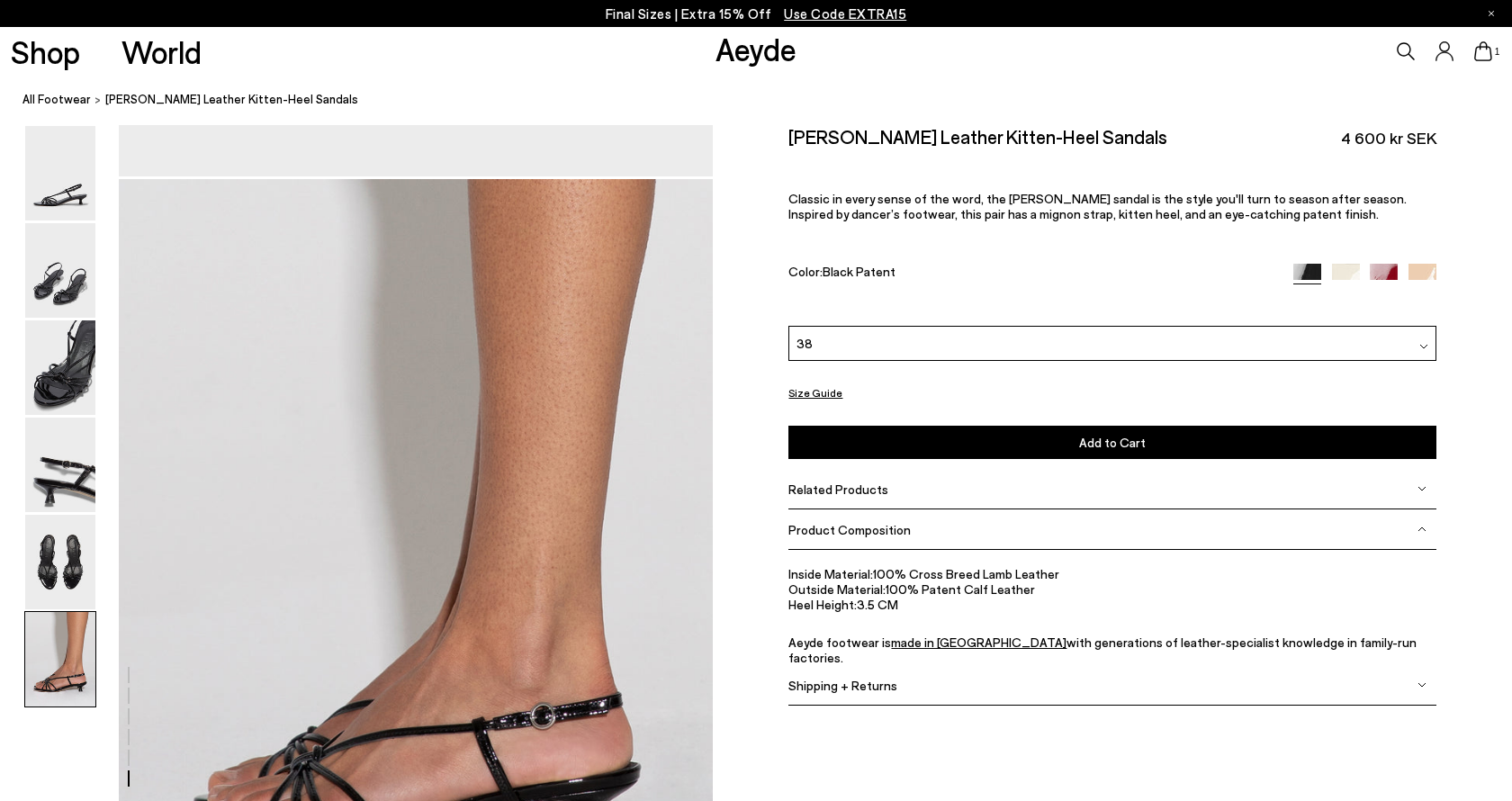
scroll to position [3986, 1]
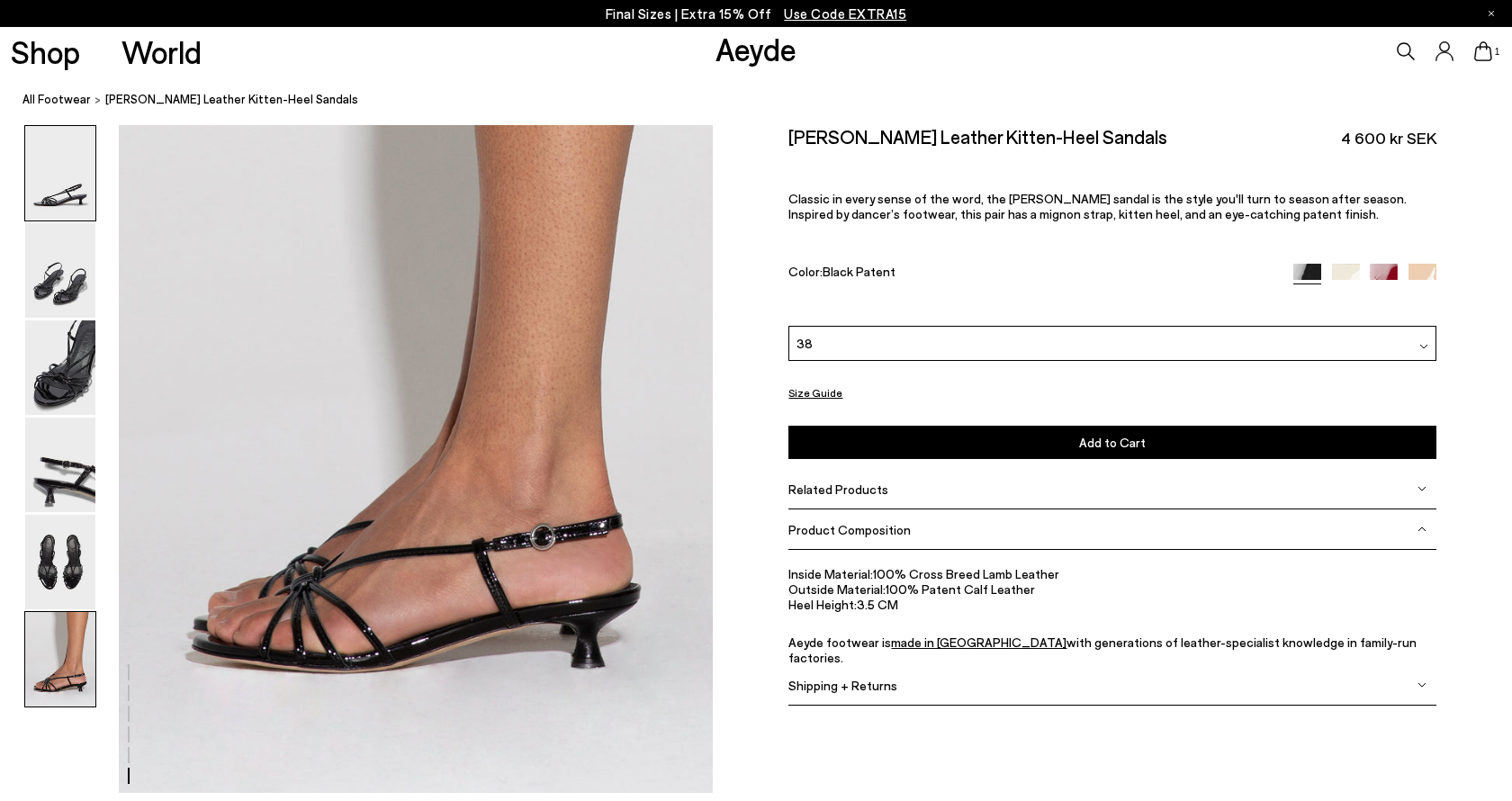
click at [57, 189] on img at bounding box center [61, 173] width 70 height 95
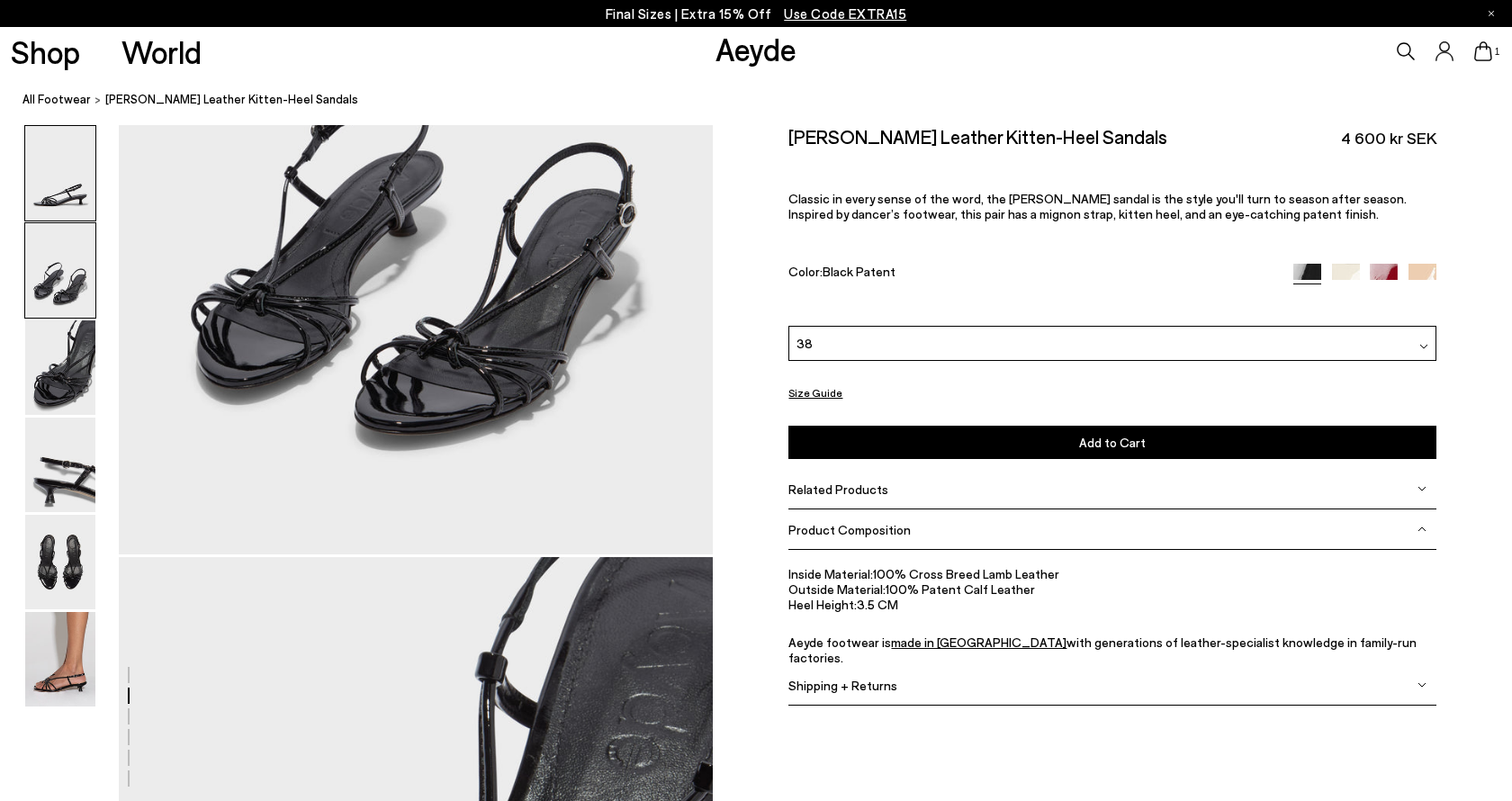
scroll to position [0, 1]
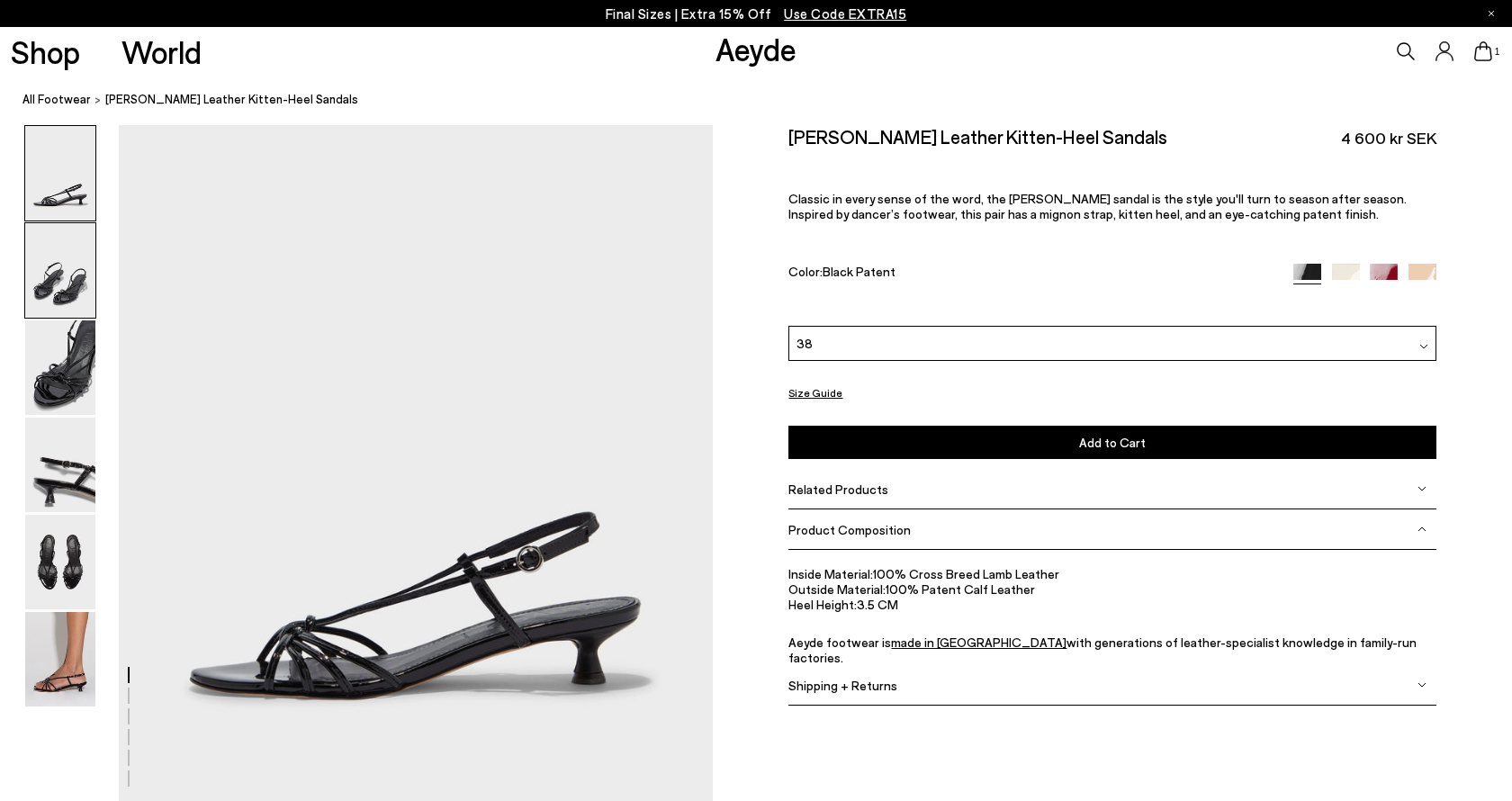
click at [54, 291] on img at bounding box center [61, 271] width 70 height 95
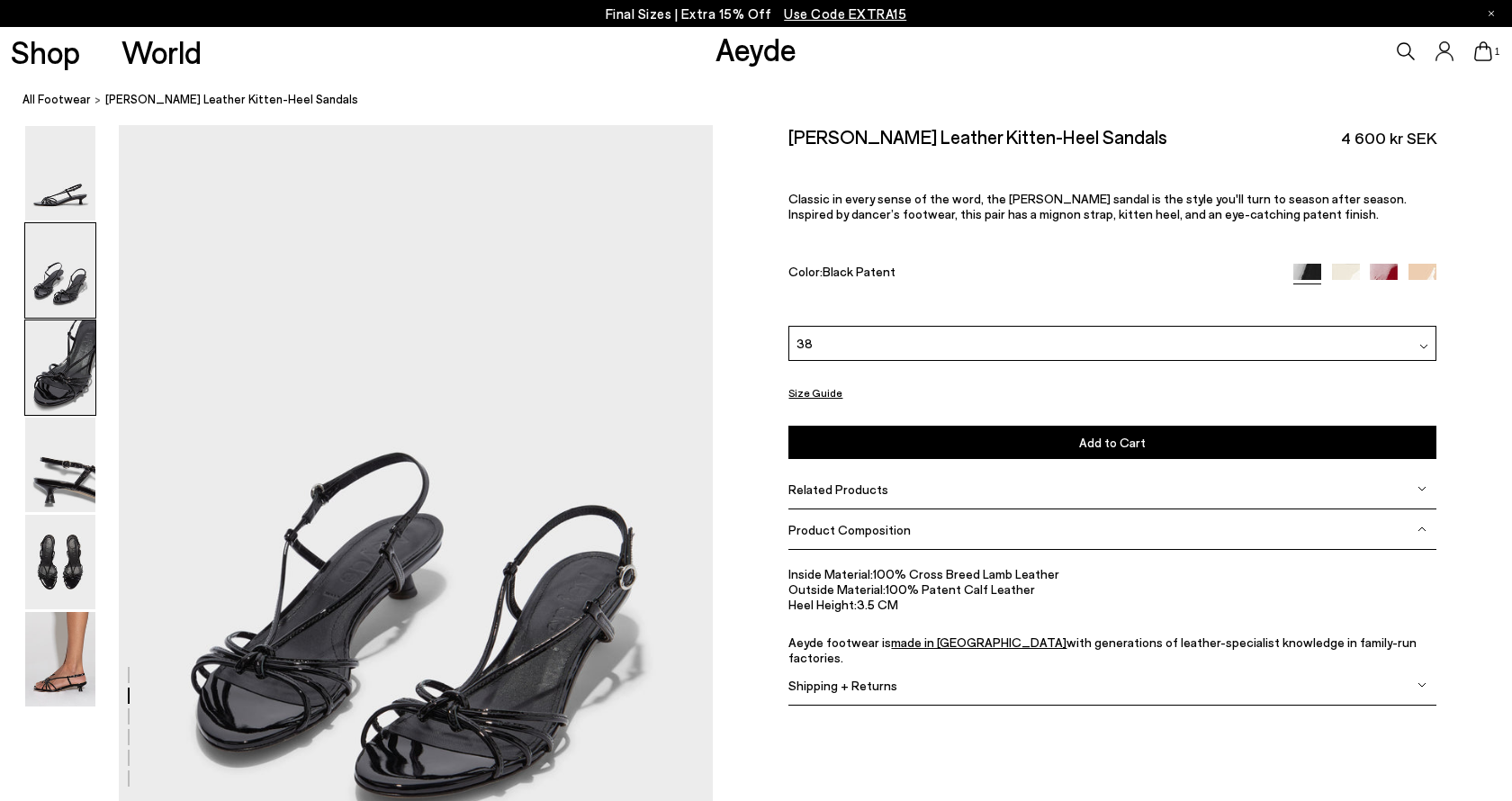
click at [62, 363] on img at bounding box center [61, 368] width 70 height 95
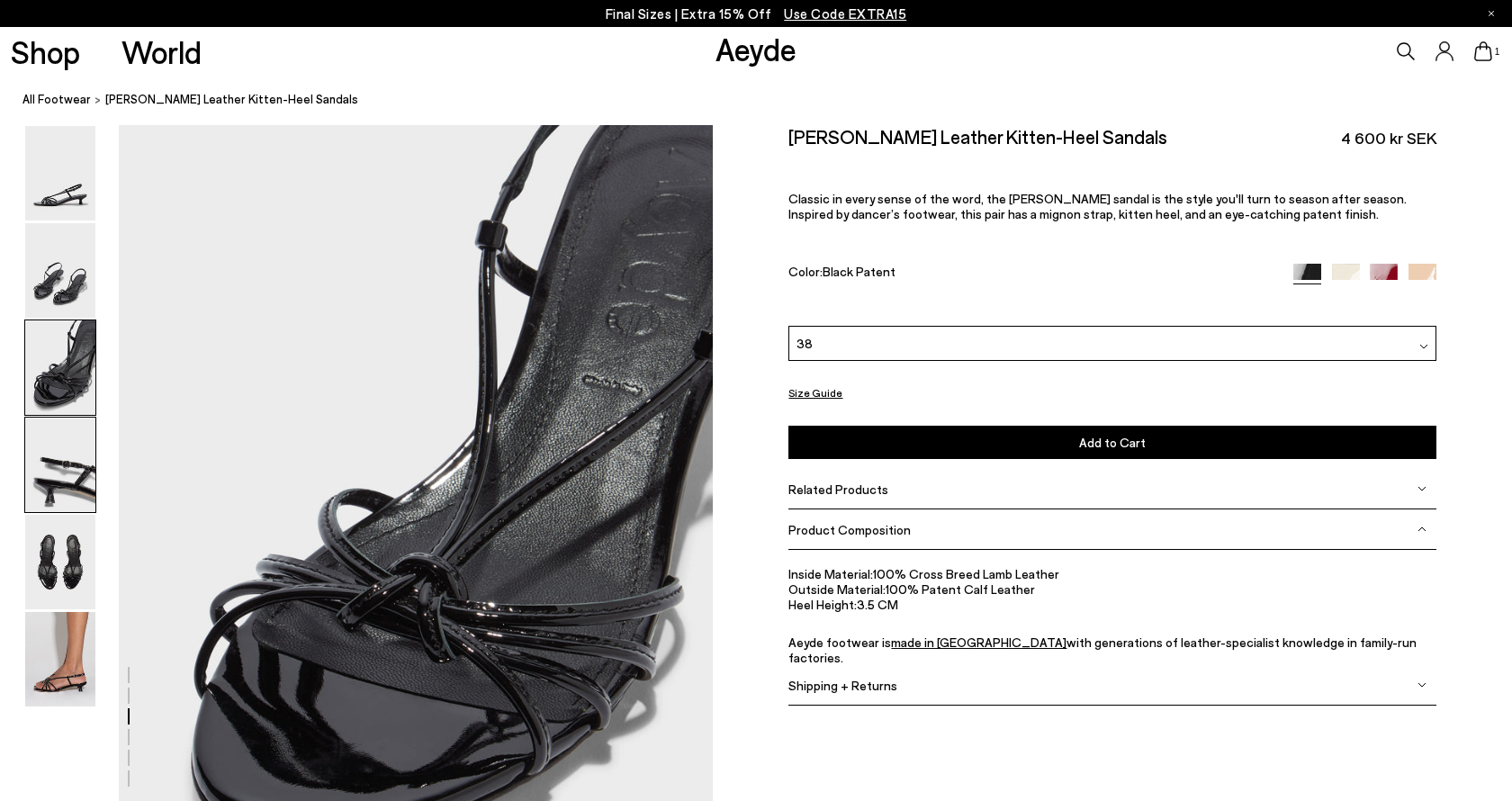
click at [67, 476] on img at bounding box center [61, 465] width 70 height 95
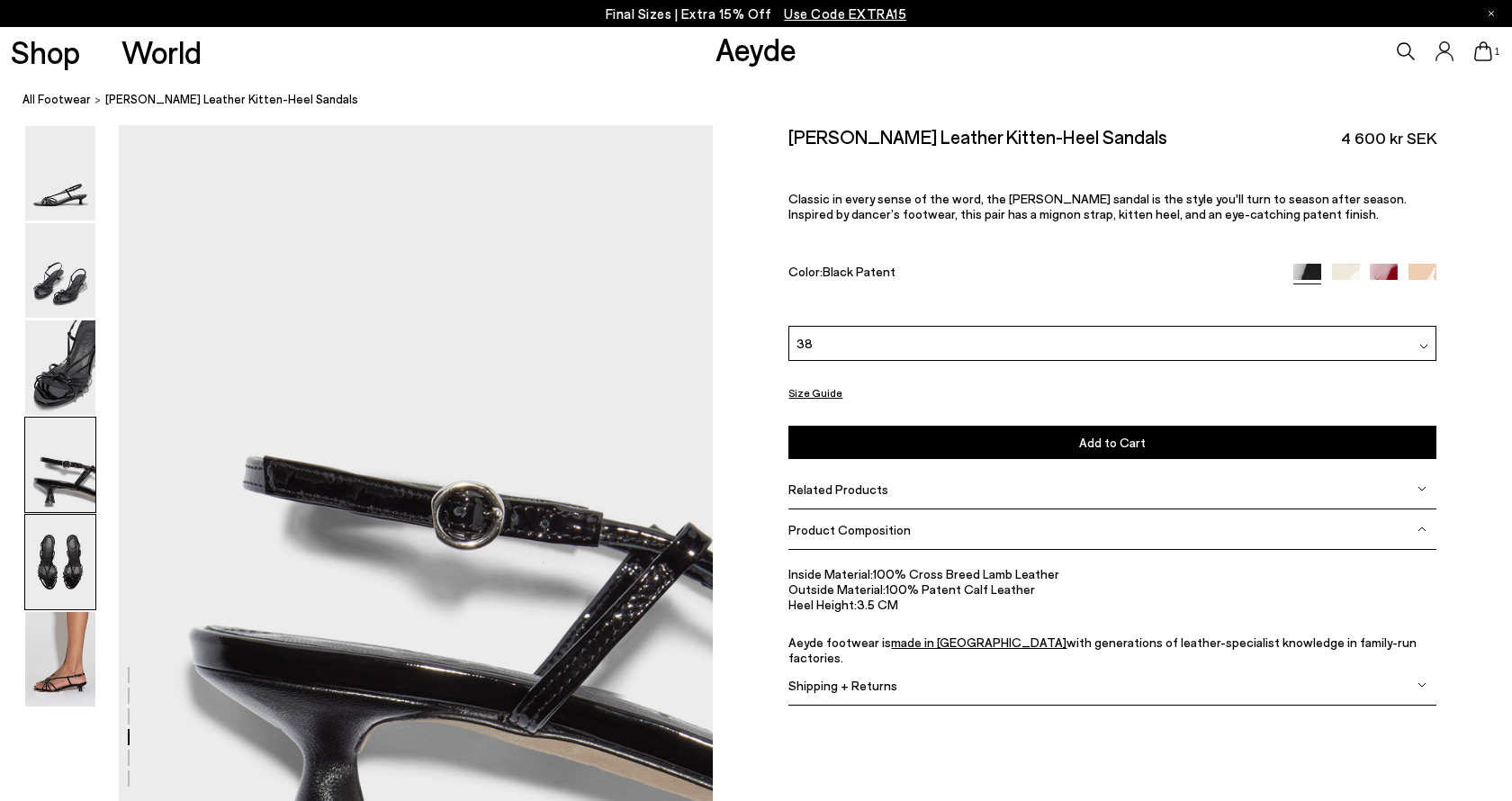
click at [54, 555] on img at bounding box center [61, 562] width 70 height 95
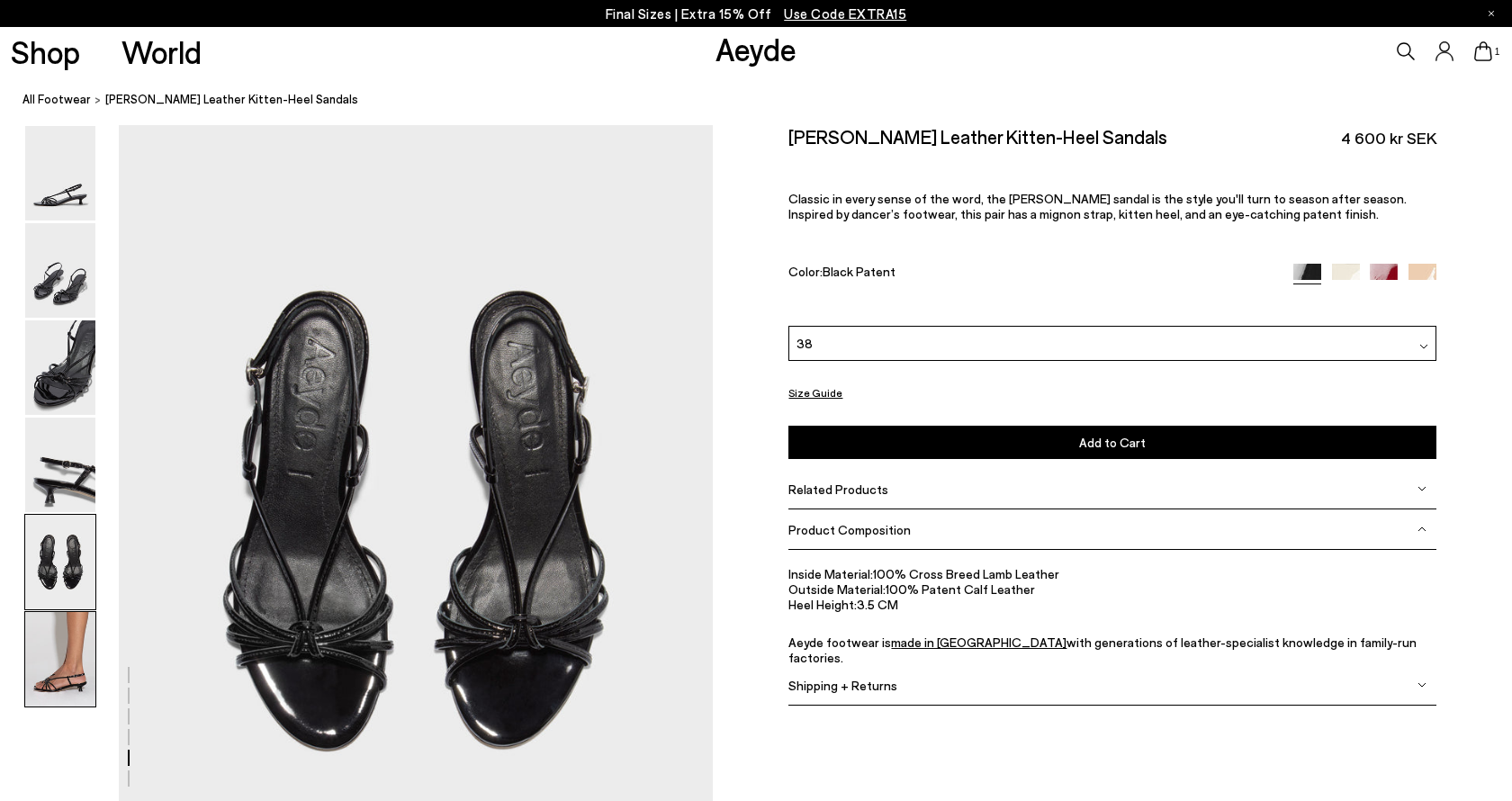
click at [63, 651] on img at bounding box center [61, 660] width 70 height 95
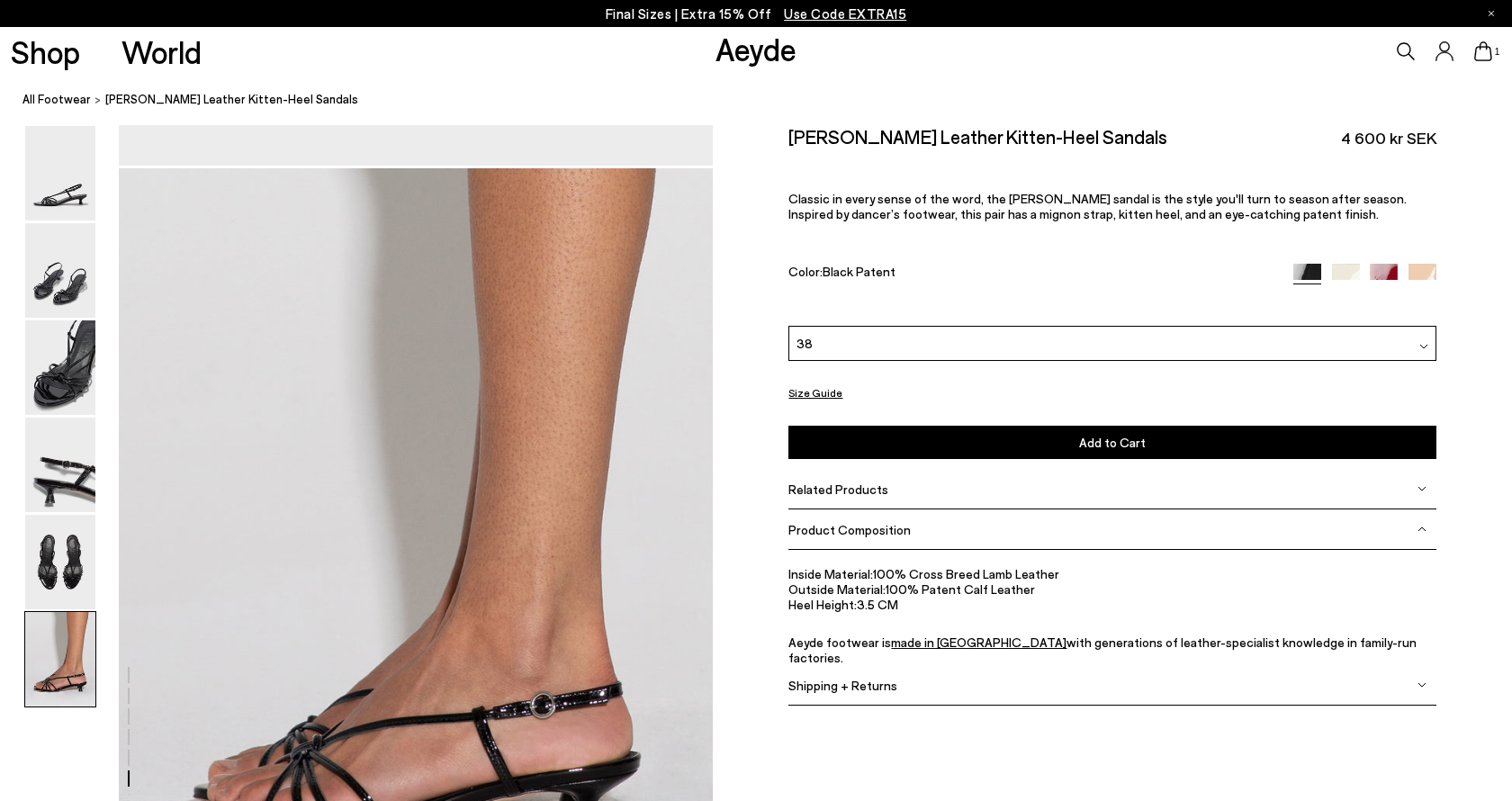
scroll to position [3986, 1]
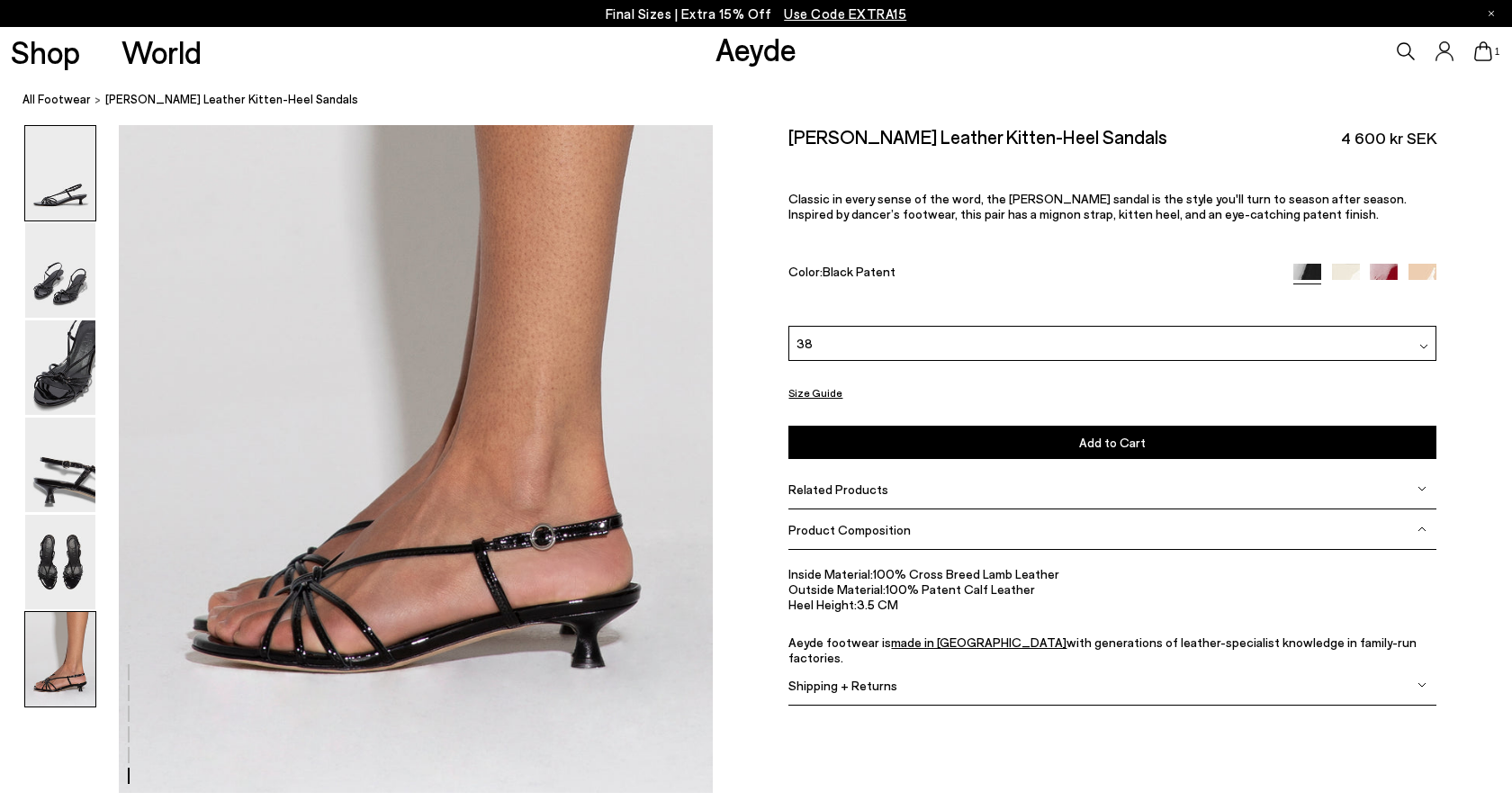
click at [50, 207] on img at bounding box center [61, 173] width 70 height 95
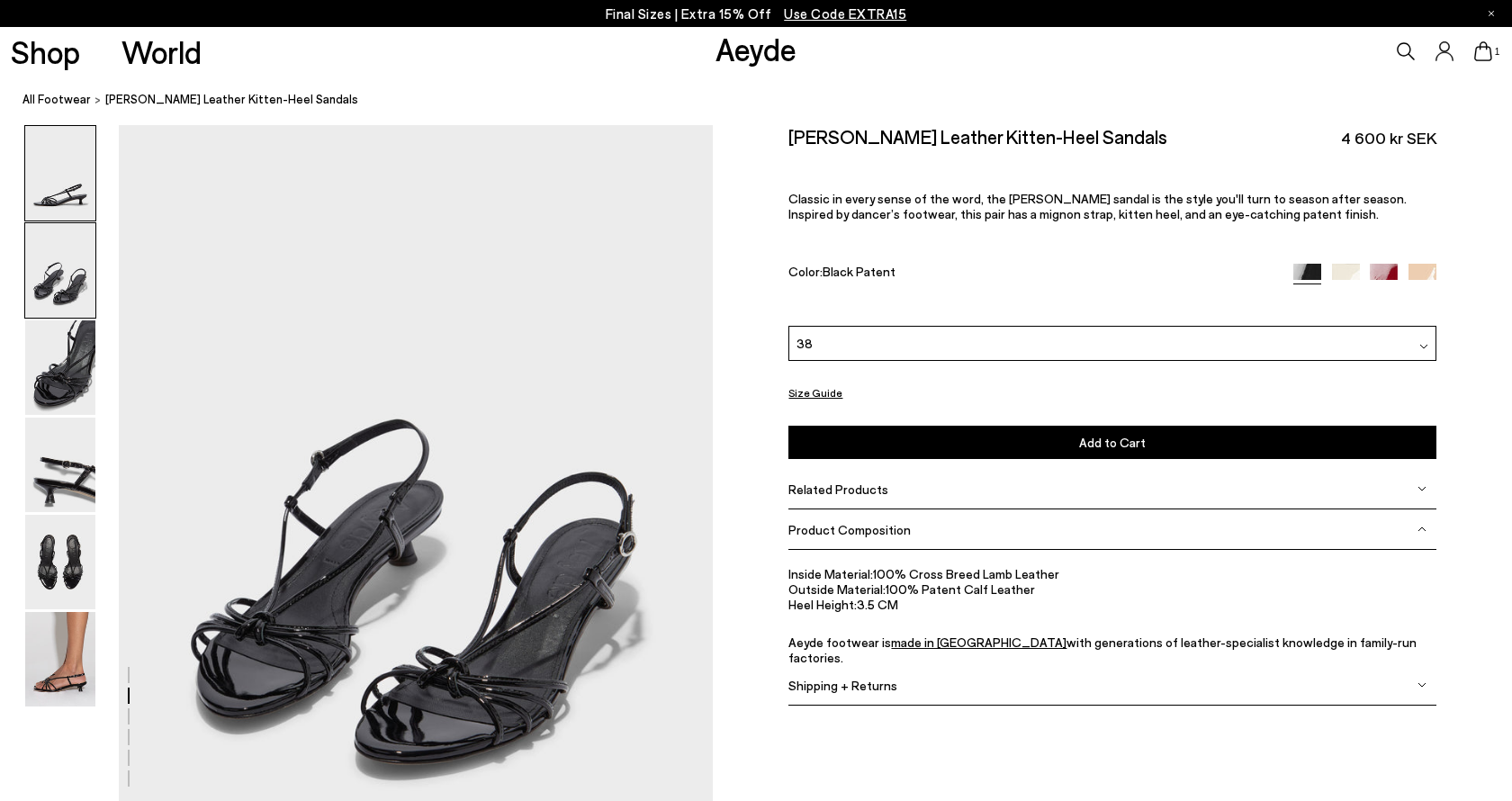
scroll to position [0, 1]
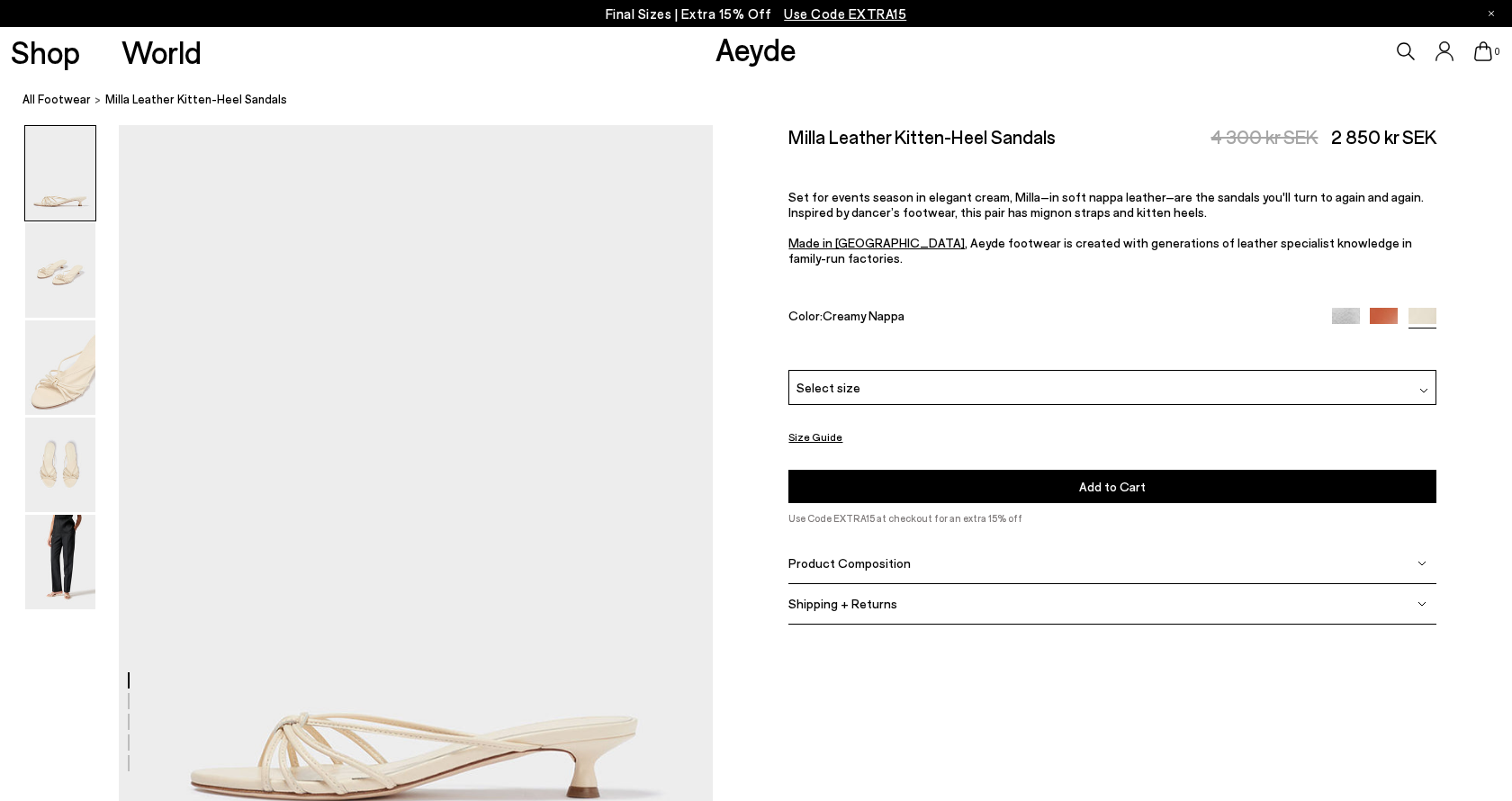
click at [1347, 308] on link at bounding box center [1345, 316] width 27 height 16
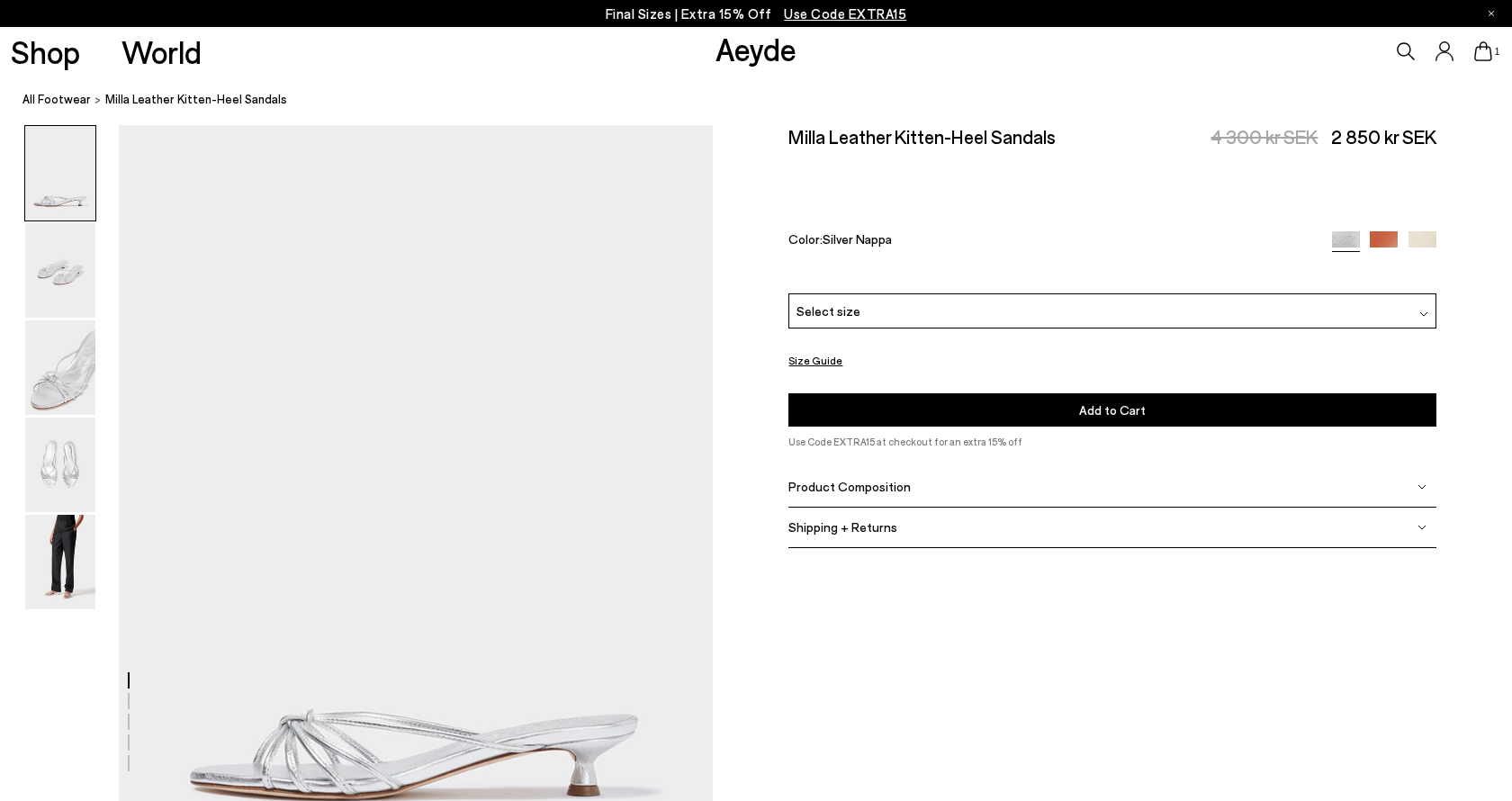
click at [853, 301] on span "Select size" at bounding box center [828, 311] width 63 height 19
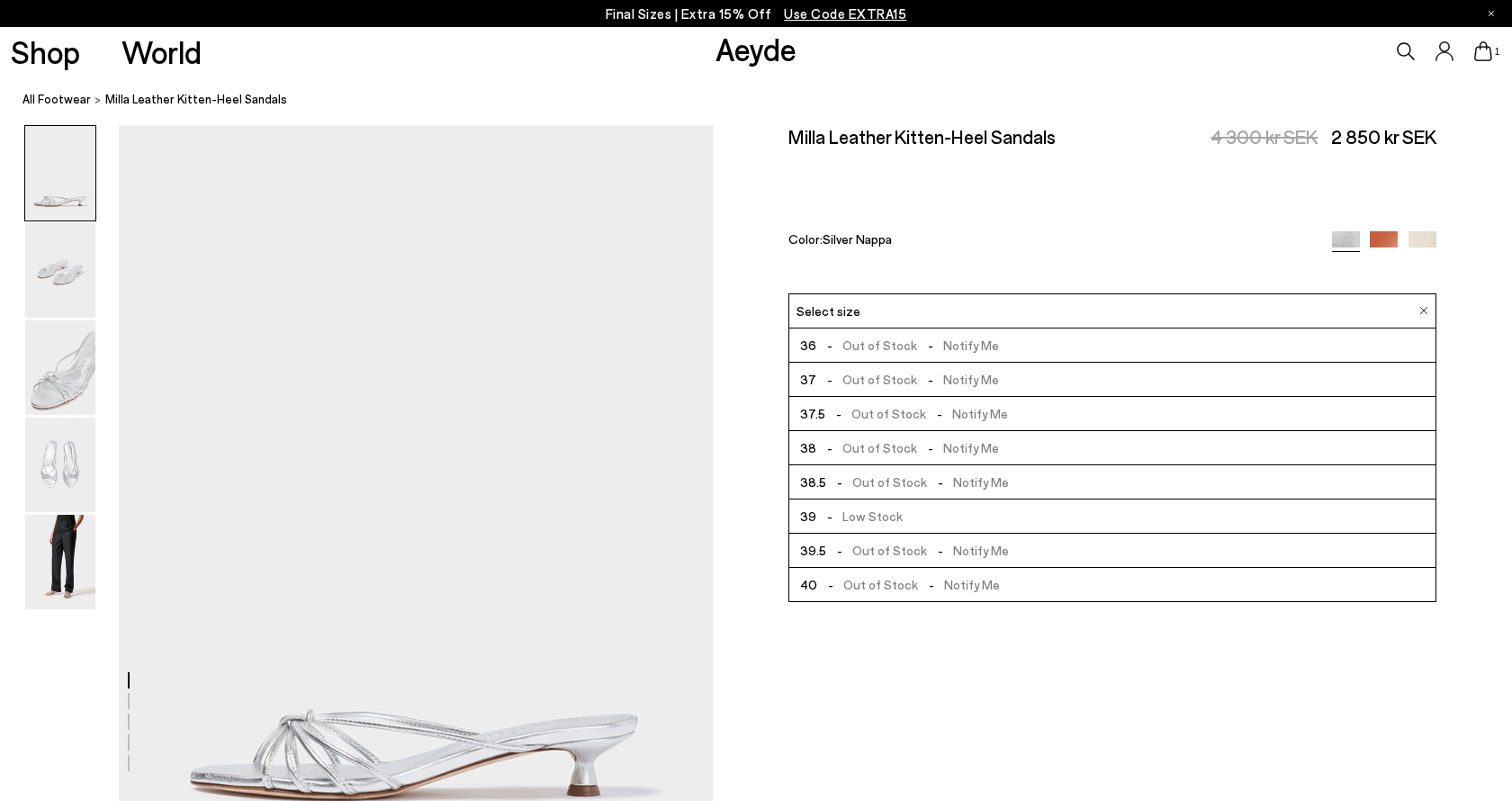
click at [853, 301] on span "Select size" at bounding box center [828, 311] width 63 height 19
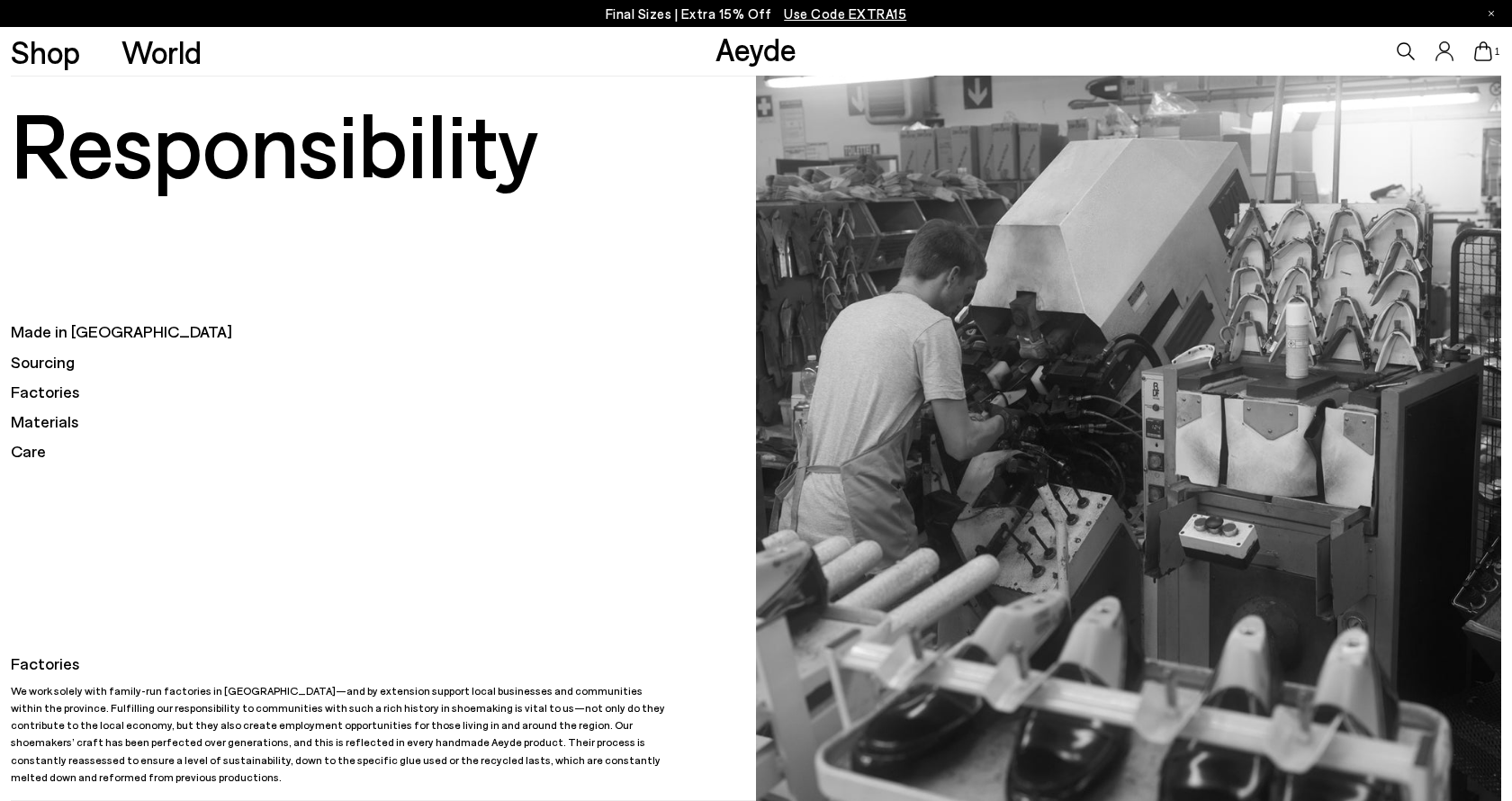
scroll to position [67, 0]
